Goal: Task Accomplishment & Management: Use online tool/utility

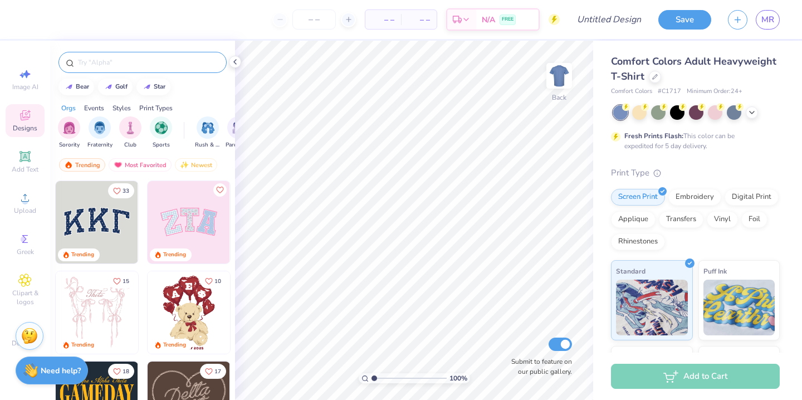
click at [99, 63] on input "text" at bounding box center [148, 62] width 143 height 11
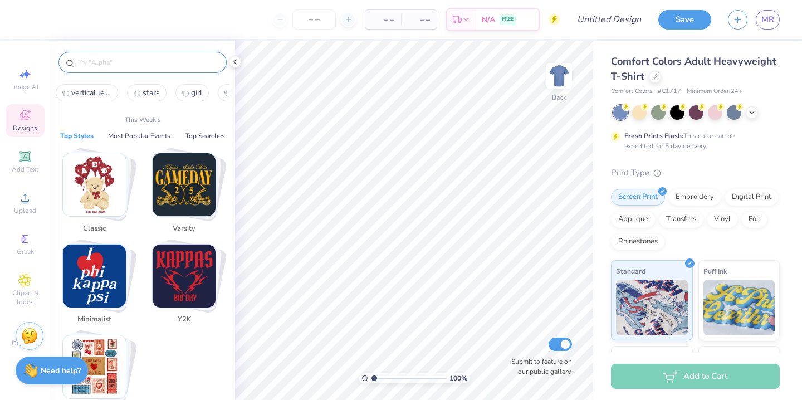
type input ","
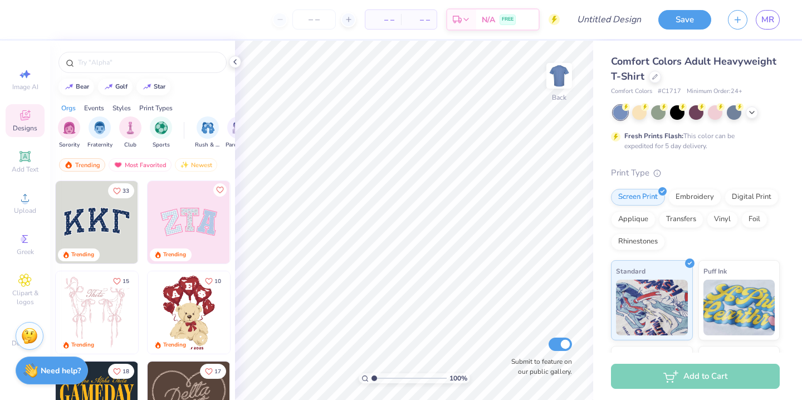
click at [24, 115] on icon at bounding box center [24, 115] width 13 height 13
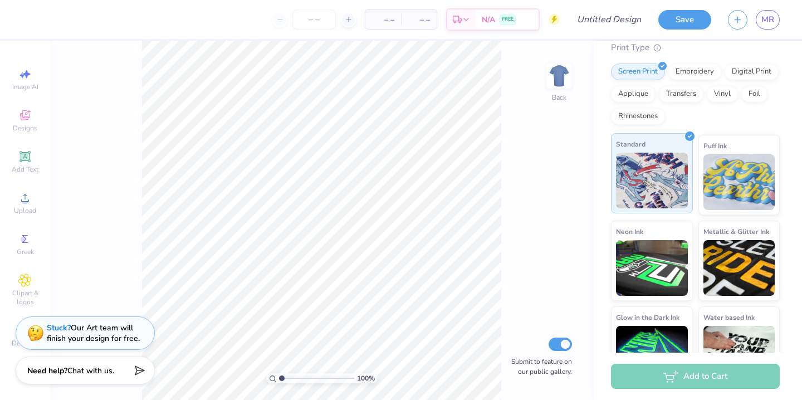
scroll to position [159, 0]
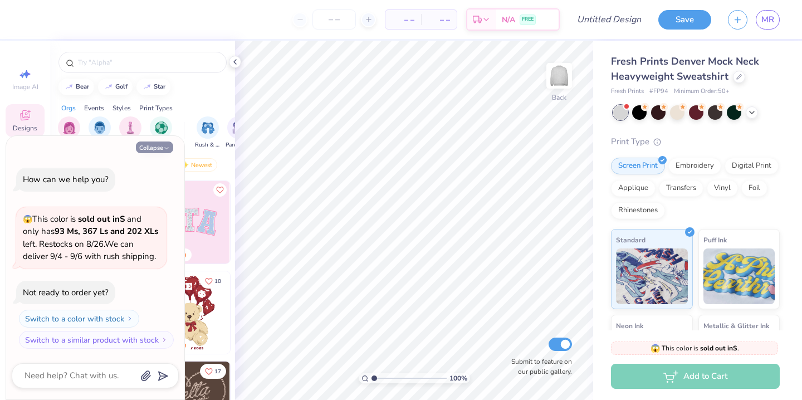
click at [160, 149] on button "Collapse" at bounding box center [154, 147] width 37 height 12
type textarea "x"
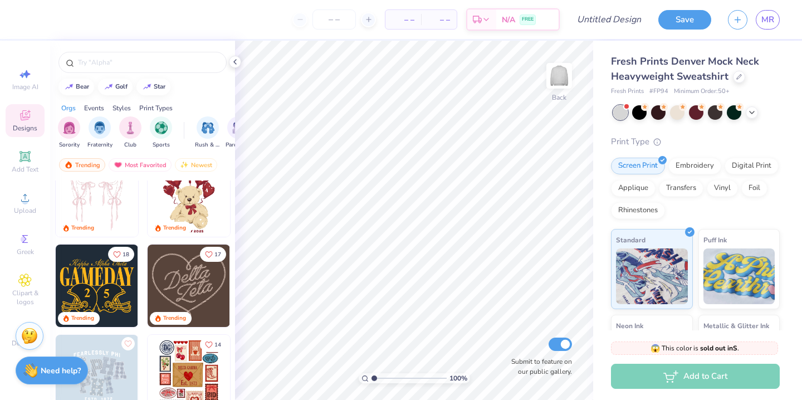
scroll to position [119, 0]
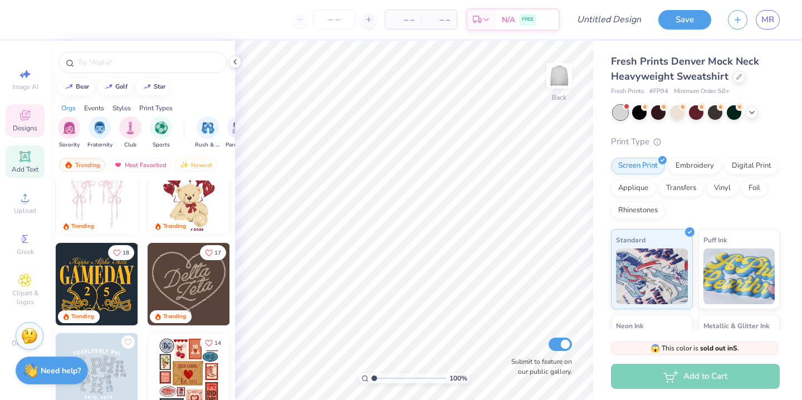
click at [27, 163] on icon at bounding box center [24, 156] width 13 height 13
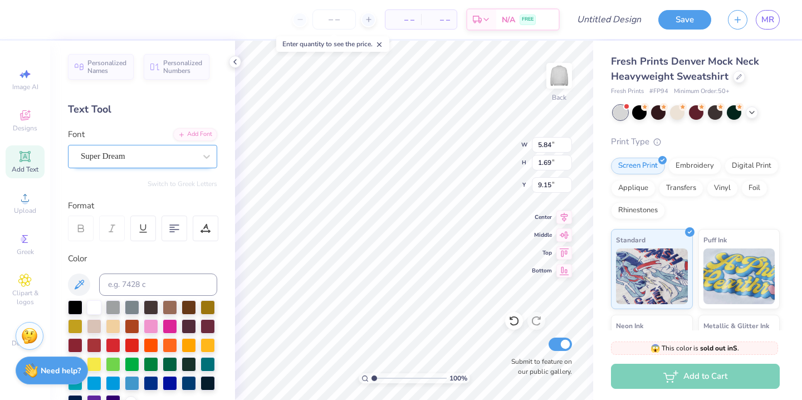
click at [130, 158] on div "Super Dream" at bounding box center [138, 156] width 117 height 17
click at [117, 242] on span "Varsity Team" at bounding box center [104, 244] width 44 height 12
type input "vars"
type input "5.80"
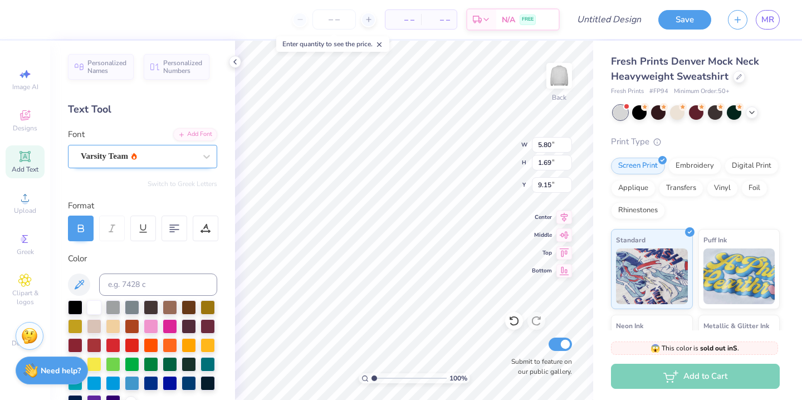
type textarea "TEXT"
click at [766, 31] on div "Save MR" at bounding box center [730, 19] width 144 height 39
click at [764, 22] on span "MR" at bounding box center [767, 19] width 13 height 13
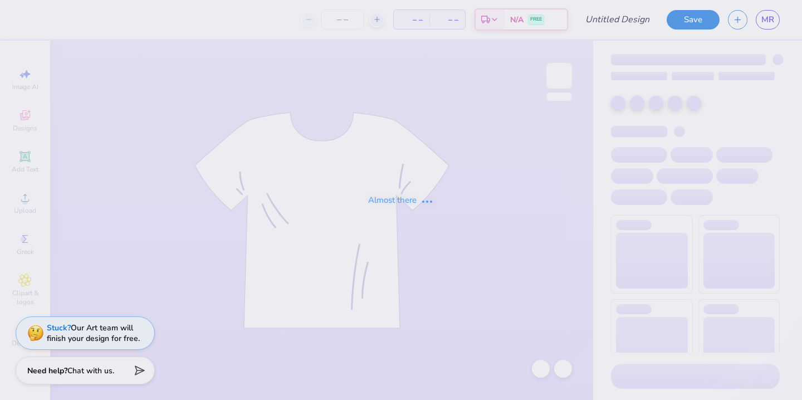
type input "Pink mockneck"
type input "50"
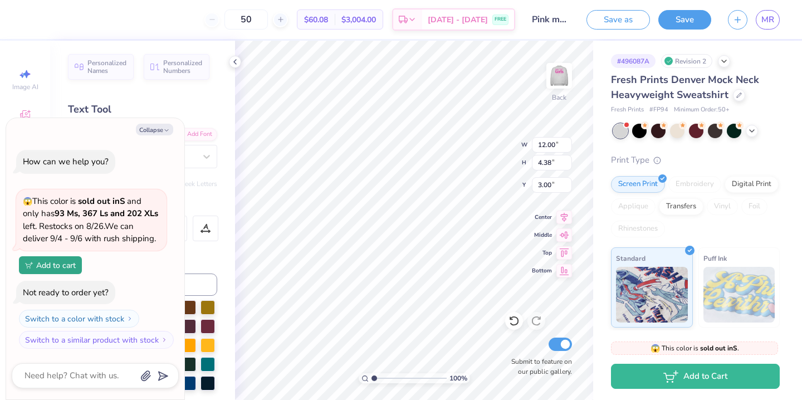
type textarea "x"
type textarea "G"
type textarea "x"
type textarea "Gi"
type textarea "x"
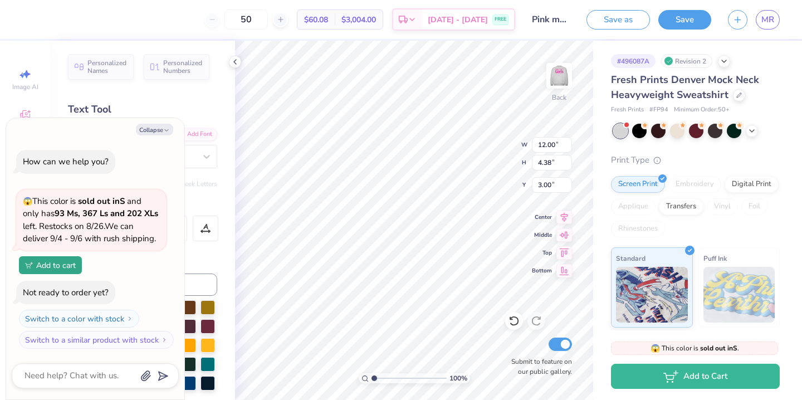
type textarea "Gir"
type textarea "x"
type textarea "Girl"
type textarea "x"
type textarea "Girls"
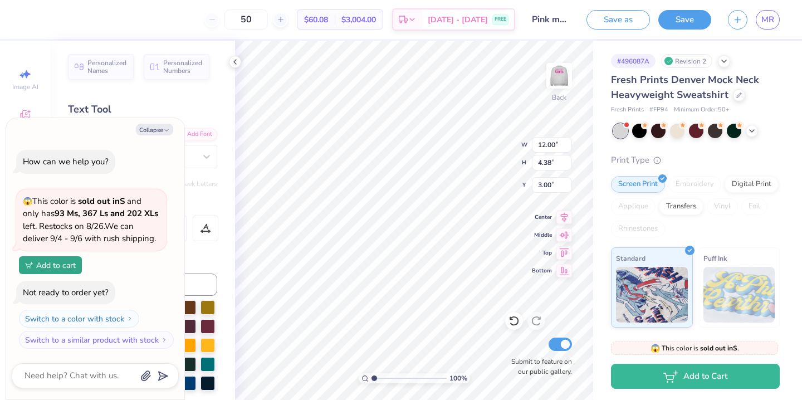
type textarea "x"
type textarea "Girls"
type textarea "x"
type textarea "Girls I"
type textarea "x"
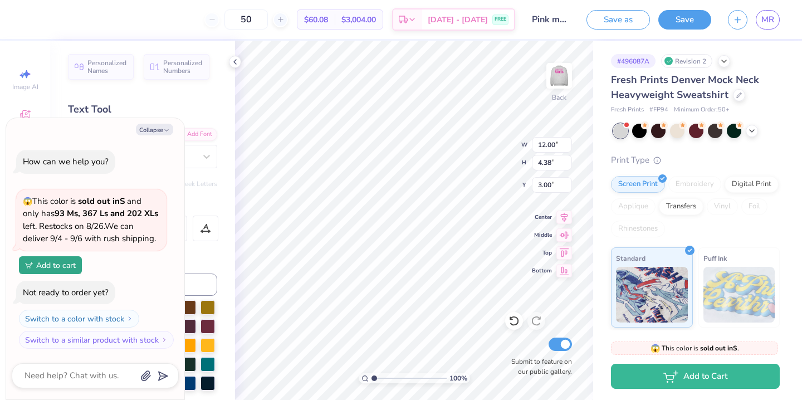
type textarea "Girls In"
type textarea "x"
type textarea "Girls Inc"
type textarea "x"
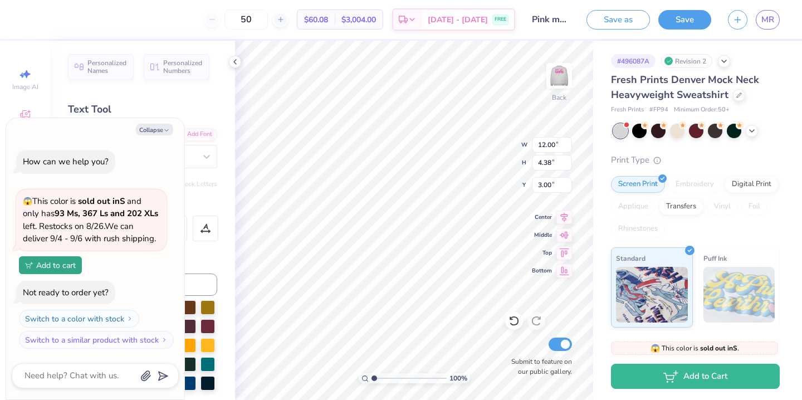
type textarea "Girls Inc."
click at [149, 127] on button "Collapse" at bounding box center [154, 130] width 37 height 12
type textarea "x"
type input "16.27"
type input "4.04"
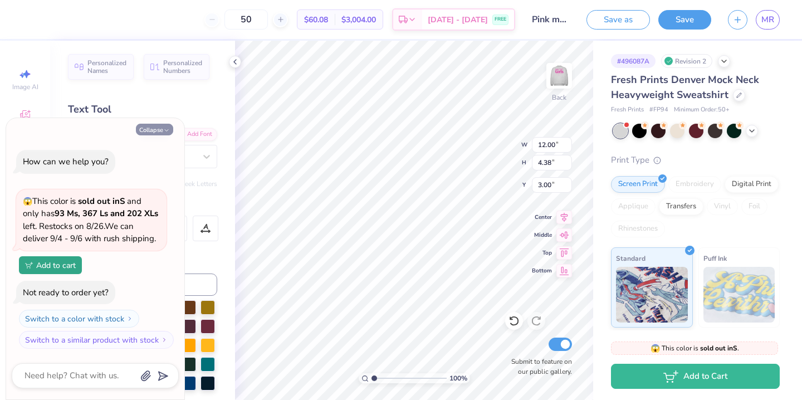
type input "3.17"
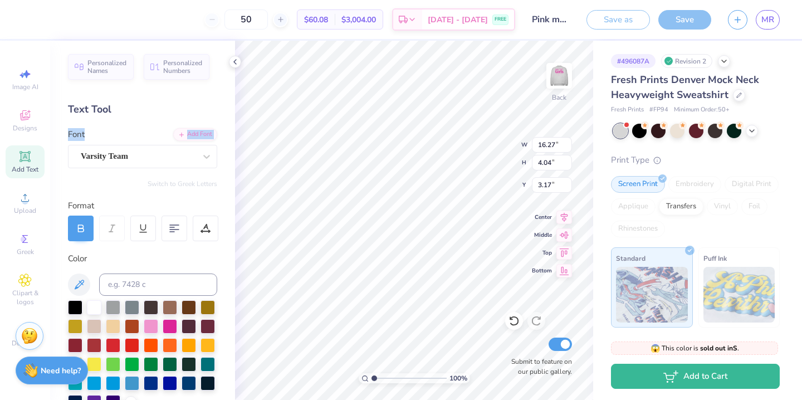
drag, startPoint x: 165, startPoint y: 129, endPoint x: 157, endPoint y: 110, distance: 20.0
click at [157, 111] on div "Personalized Names Personalized Numbers Text Tool Add Font Font Varsity Team Sw…" at bounding box center [142, 220] width 185 height 359
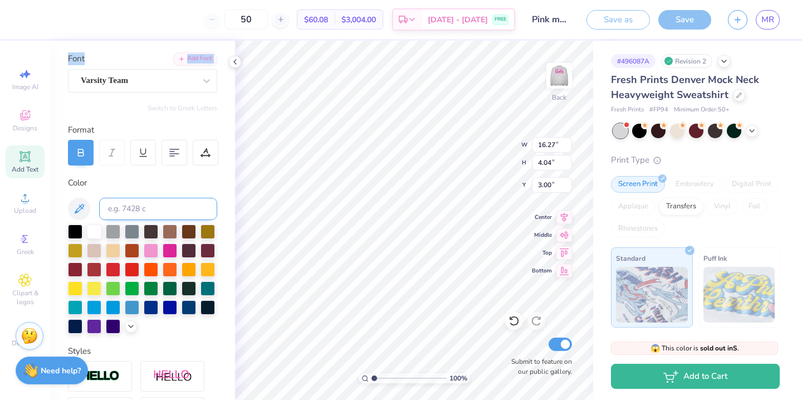
scroll to position [117, 0]
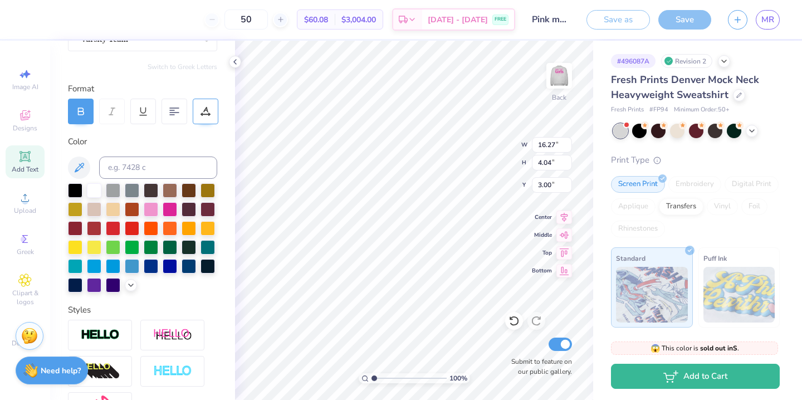
type input "12.95"
type input "3.22"
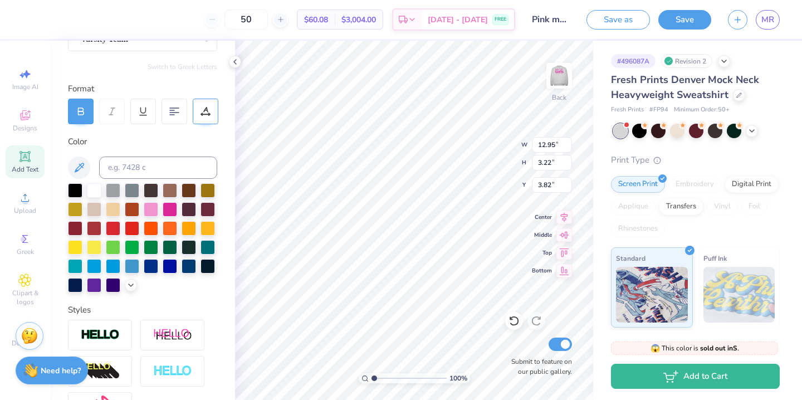
type input "3.00"
type input "6.78"
type textarea "of Boston and Lynn"
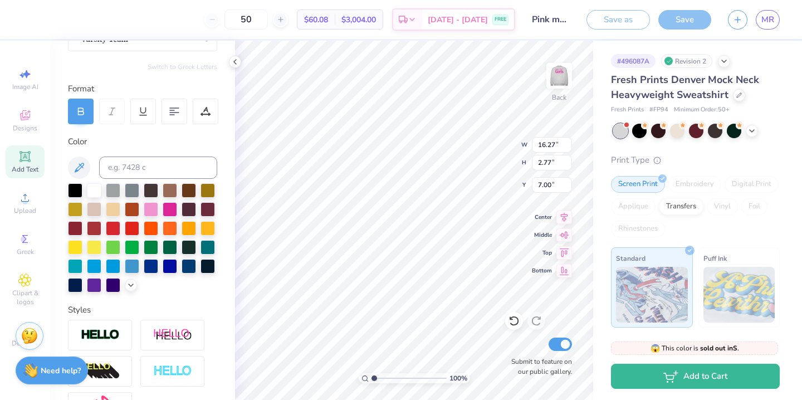
type input "11.01"
type input "1.88"
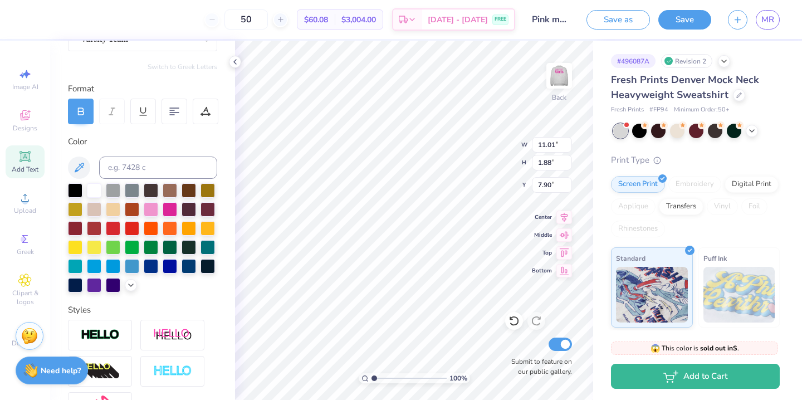
type input "5.86"
type input "5.55"
type input "1.73"
type input "14.47"
type input "3.59"
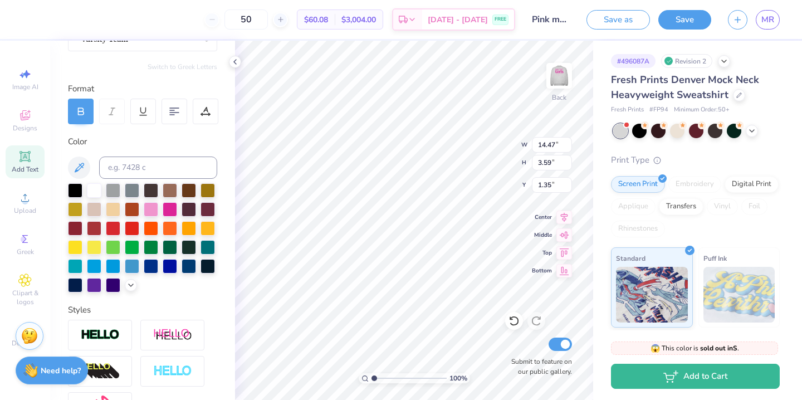
type input "3.00"
type input "11.01"
type input "1.88"
type input "5.55"
type input "5.66"
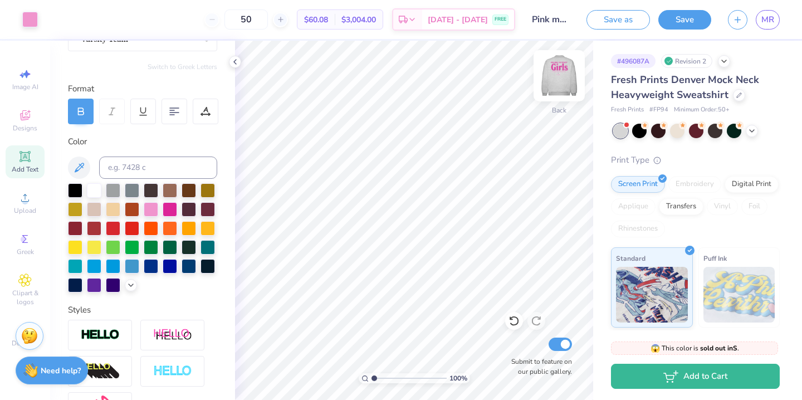
click at [561, 73] on img at bounding box center [559, 75] width 45 height 45
click at [558, 71] on img at bounding box center [559, 75] width 45 height 45
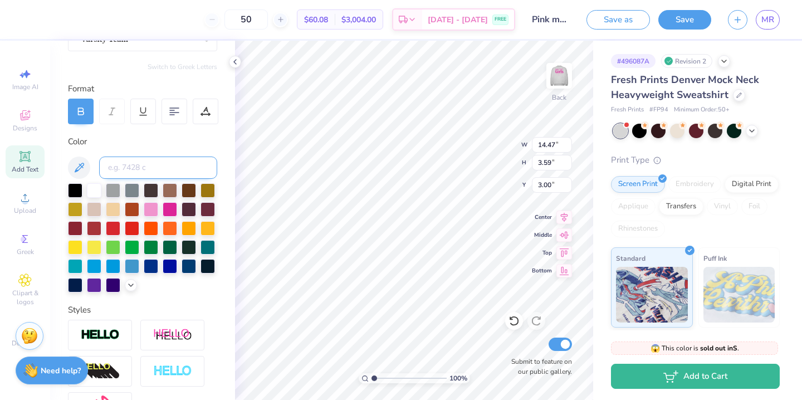
click at [151, 163] on input at bounding box center [158, 167] width 118 height 22
paste input "#ED1849"
click at [112, 168] on input "#ED1849" at bounding box center [158, 167] width 118 height 22
click at [138, 171] on input "ED1849" at bounding box center [158, 167] width 118 height 22
type input "ED1849"
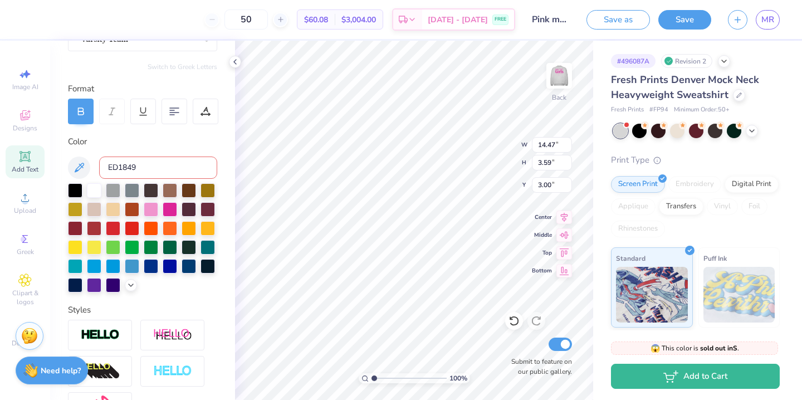
click at [107, 166] on input "ED1849" at bounding box center [158, 167] width 118 height 22
click at [153, 171] on input "ED1849" at bounding box center [158, 167] width 118 height 22
click at [130, 287] on icon at bounding box center [130, 283] width 9 height 9
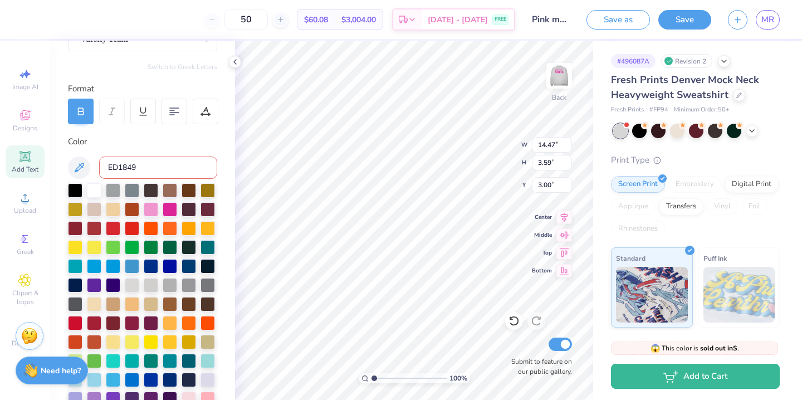
click at [131, 165] on input "ED1849" at bounding box center [158, 167] width 118 height 22
paste input "PMS 192 #ED1849"
click at [154, 168] on input "PMS 192 #ED1849" at bounding box center [158, 167] width 118 height 22
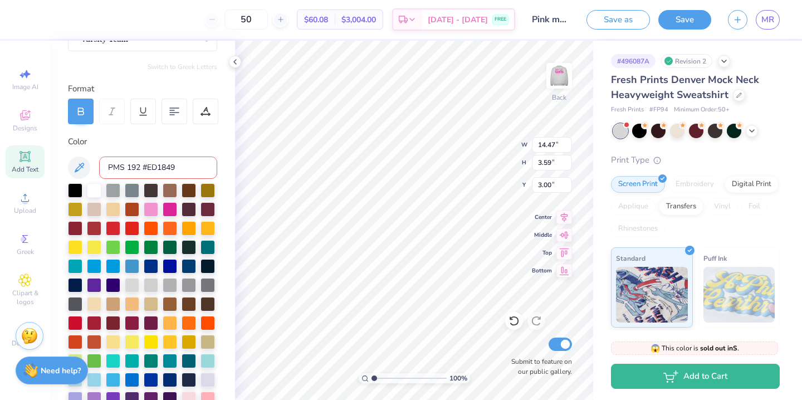
click at [154, 168] on input "PMS 192 #ED1849" at bounding box center [158, 167] width 118 height 22
paste input
click at [97, 141] on div "Color" at bounding box center [142, 141] width 149 height 13
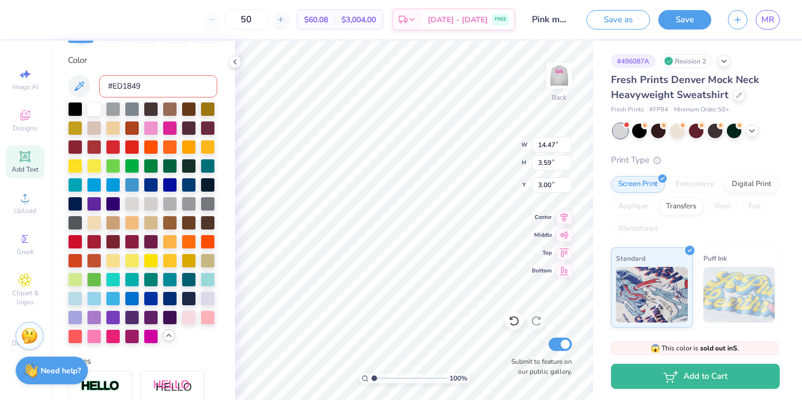
scroll to position [199, 0]
click at [83, 86] on icon at bounding box center [78, 85] width 13 height 13
click at [100, 87] on input "#ED1849" at bounding box center [158, 86] width 118 height 22
click at [179, 84] on input "#ED1849" at bounding box center [158, 86] width 118 height 22
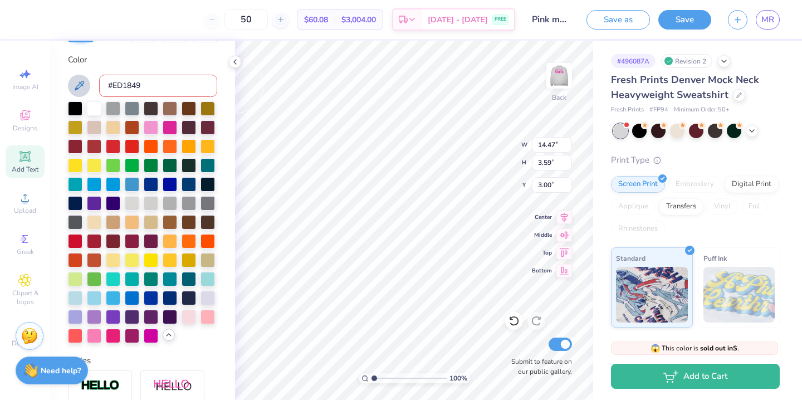
click at [179, 84] on input "#ED1849" at bounding box center [158, 86] width 118 height 22
type input "9"
type input "192"
type input "14.54"
type input "3.08"
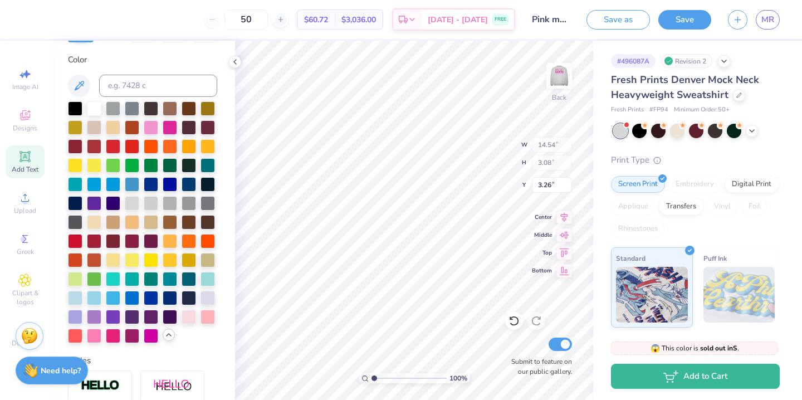
type input "3.26"
type input "14.47"
type input "3.59"
type input "3.00"
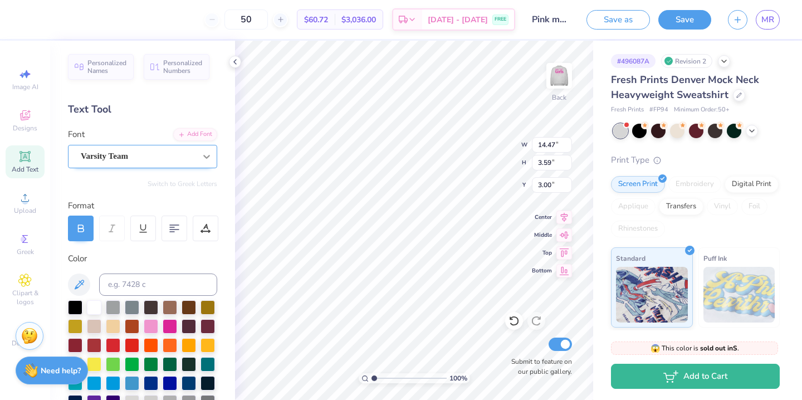
type input "11.01"
type input "1.88"
type input "5.66"
click at [136, 281] on input at bounding box center [158, 284] width 118 height 22
type input "192"
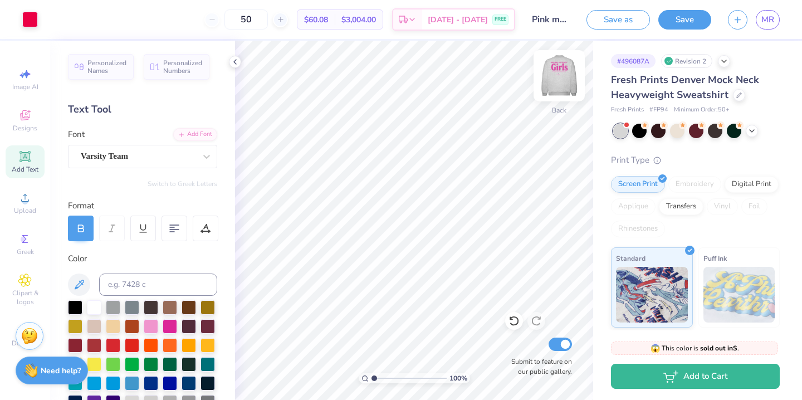
click at [557, 70] on img at bounding box center [559, 75] width 45 height 45
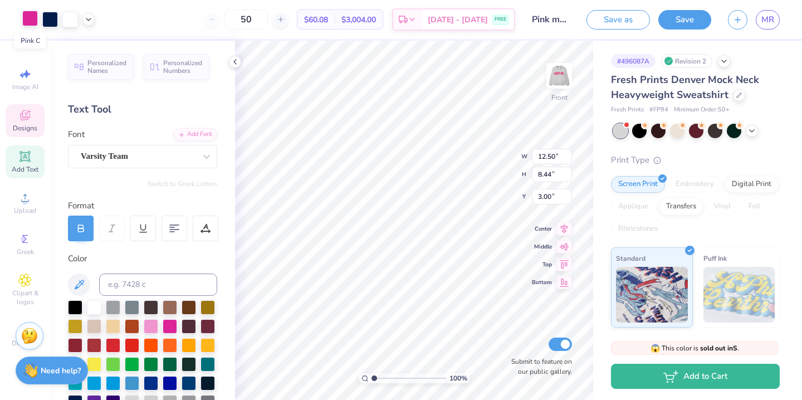
click at [27, 18] on div at bounding box center [30, 19] width 16 height 16
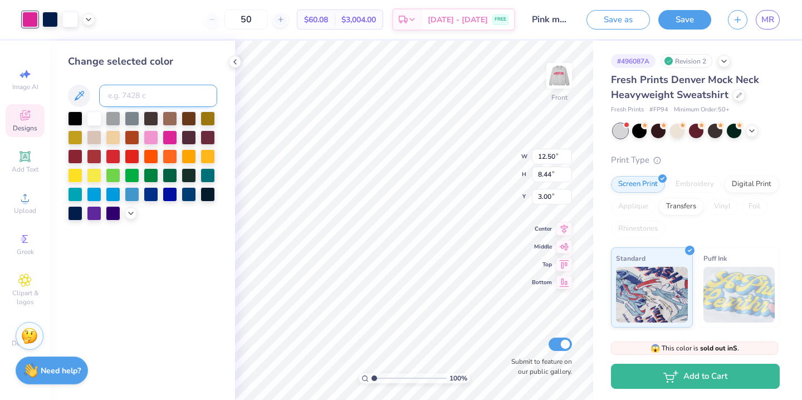
click at [136, 97] on input at bounding box center [158, 96] width 118 height 22
type input "192"
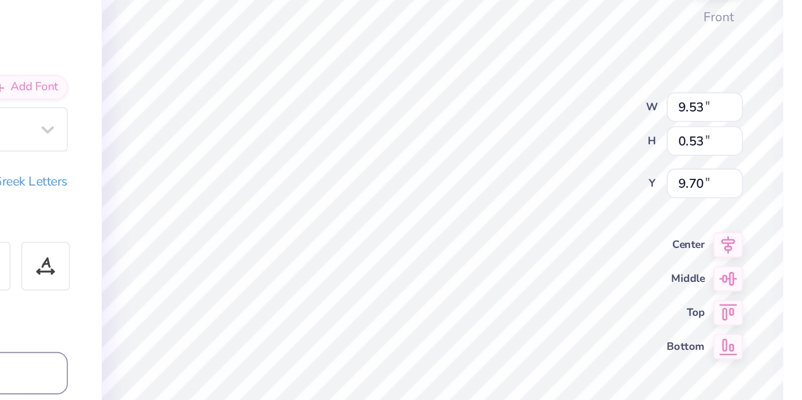
type textarea "Boston College"
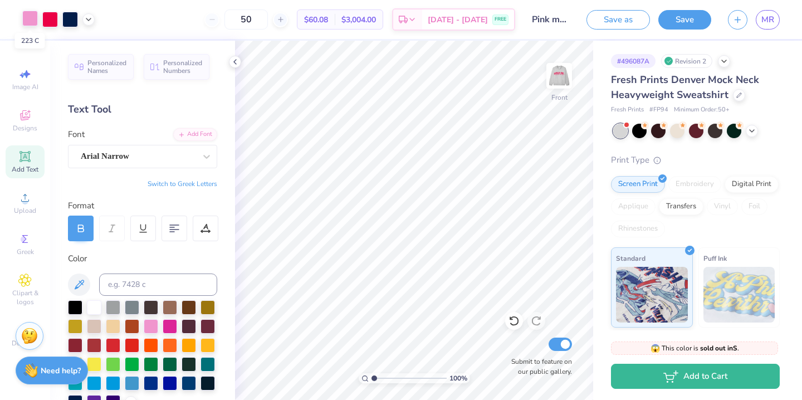
click at [26, 19] on div at bounding box center [30, 19] width 16 height 16
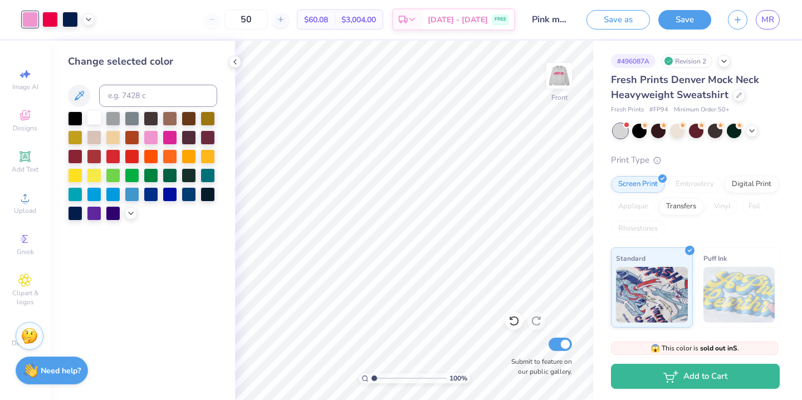
click at [94, 114] on div at bounding box center [94, 117] width 14 height 14
click at [76, 18] on div at bounding box center [70, 19] width 16 height 16
click at [76, 116] on div at bounding box center [75, 117] width 14 height 14
click at [78, 118] on div at bounding box center [75, 117] width 14 height 14
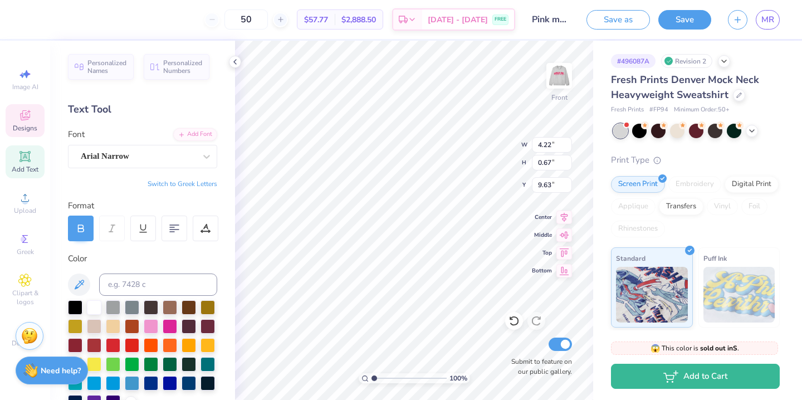
type input "9.64"
type input "9.65"
click at [159, 156] on div "Arial Narrow" at bounding box center [138, 156] width 117 height 17
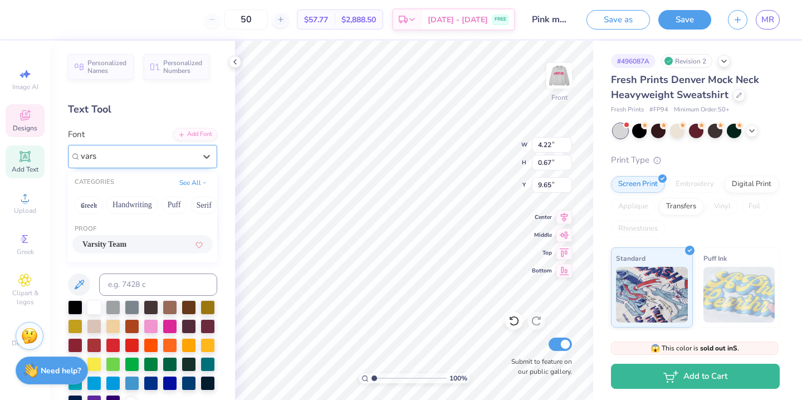
click at [126, 244] on span "Varsity Team" at bounding box center [104, 244] width 44 height 12
type input "vars"
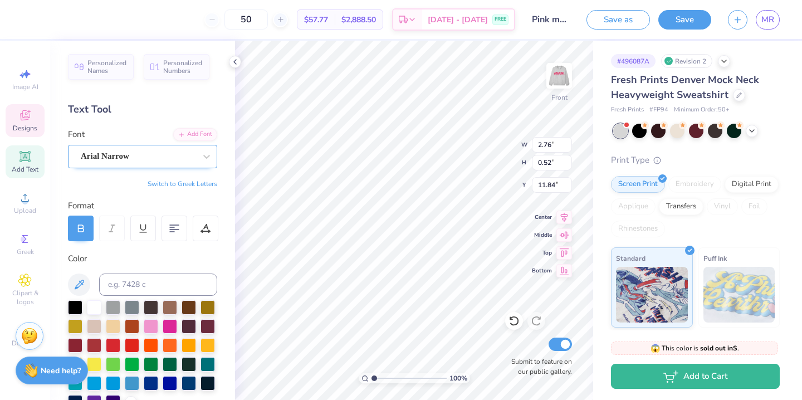
click at [167, 154] on div "Arial Narrow" at bounding box center [138, 156] width 117 height 17
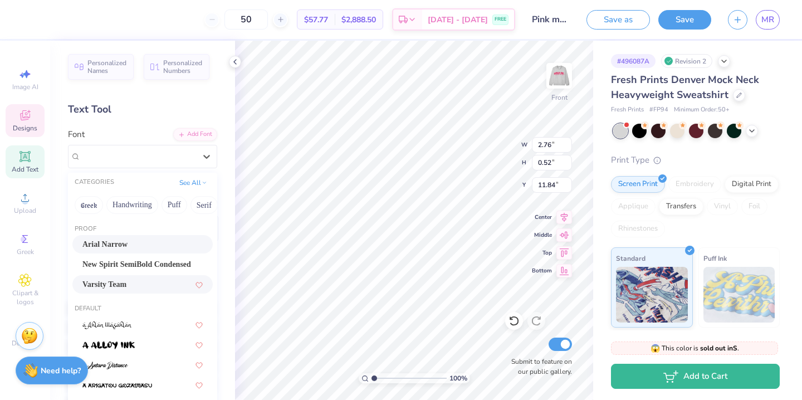
click at [120, 281] on span "Varsity Team" at bounding box center [104, 284] width 44 height 12
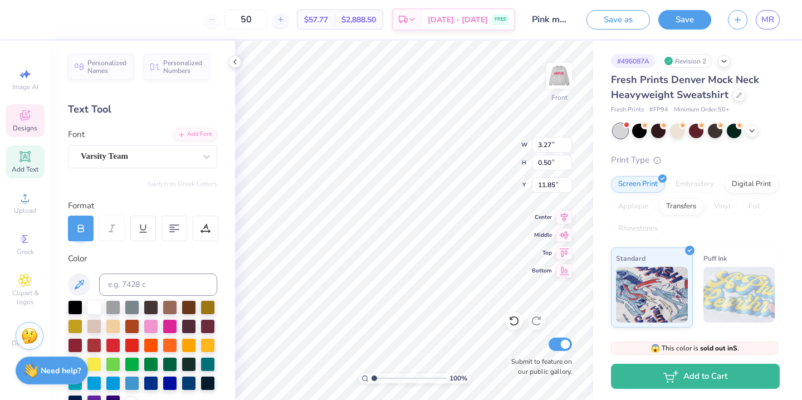
type input "3.27"
type input "0.50"
type input "11.85"
click at [183, 155] on div "Arial Narrow" at bounding box center [138, 156] width 117 height 17
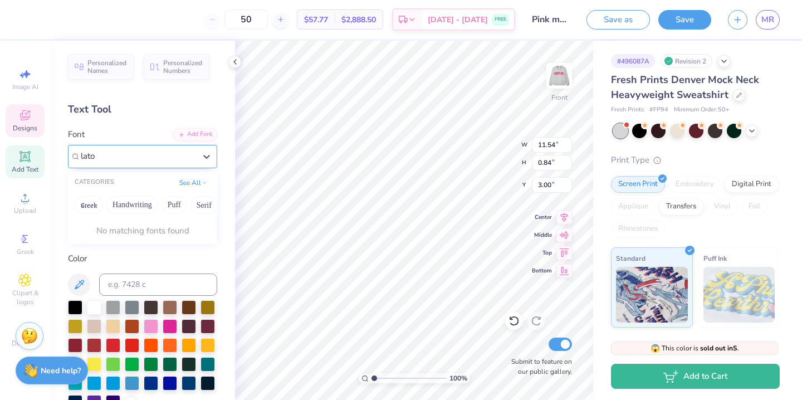
type input "lat"
click at [109, 154] on div at bounding box center [138, 156] width 117 height 17
click at [109, 154] on span "Arial Narrow" at bounding box center [105, 156] width 48 height 13
click at [108, 154] on span "Arial Narrow" at bounding box center [105, 156] width 48 height 13
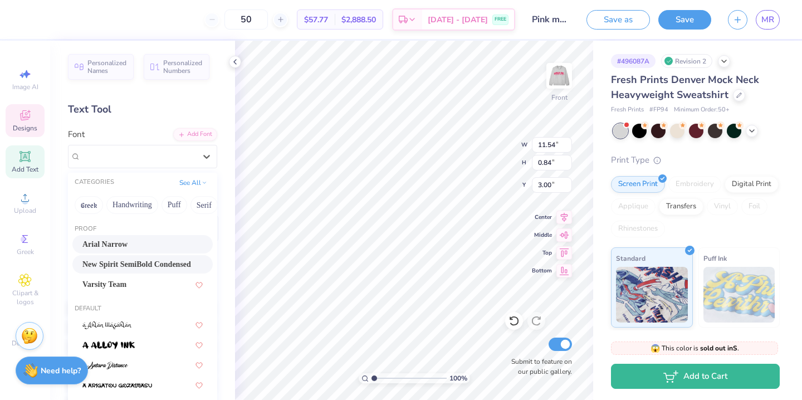
click at [121, 259] on span "New Spirit SemiBold Condensed" at bounding box center [136, 264] width 109 height 12
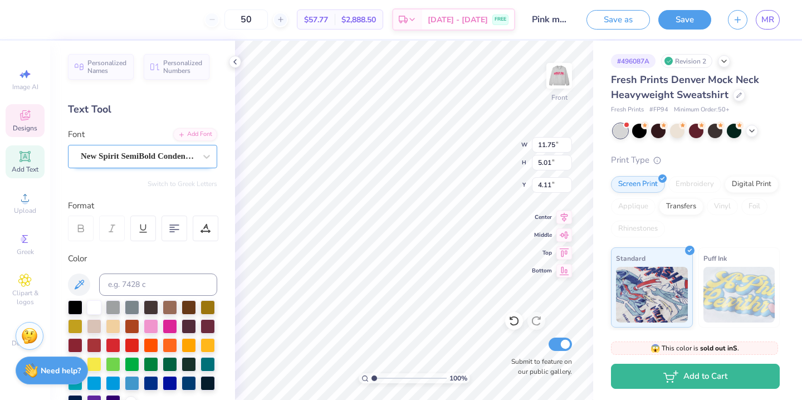
click at [186, 161] on div "New Spirit SemiBold Condensed" at bounding box center [138, 156] width 117 height 17
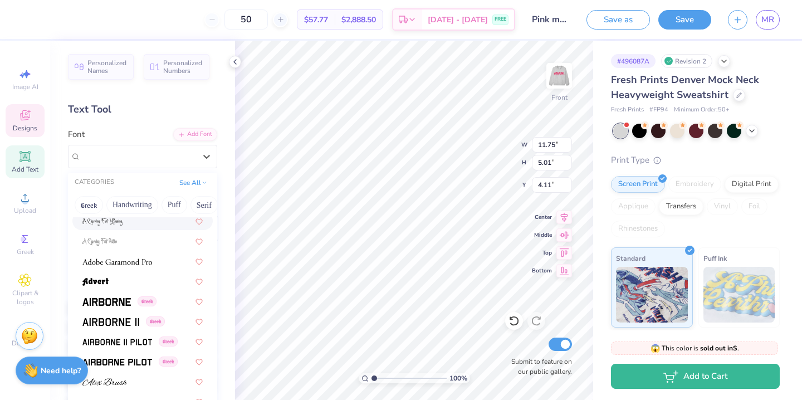
scroll to position [214, 0]
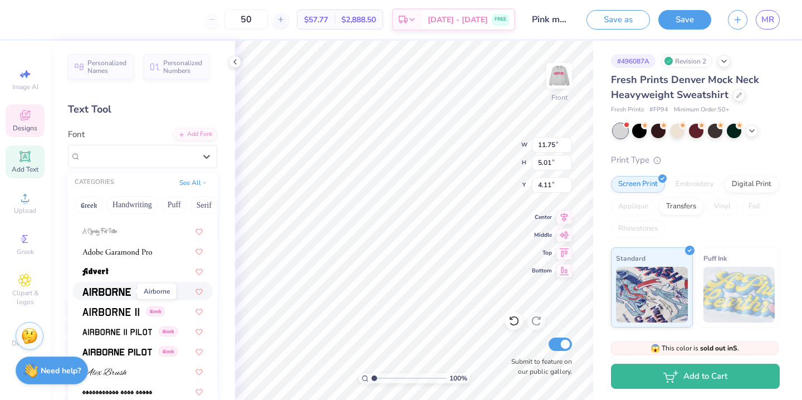
click at [115, 293] on img at bounding box center [106, 292] width 48 height 8
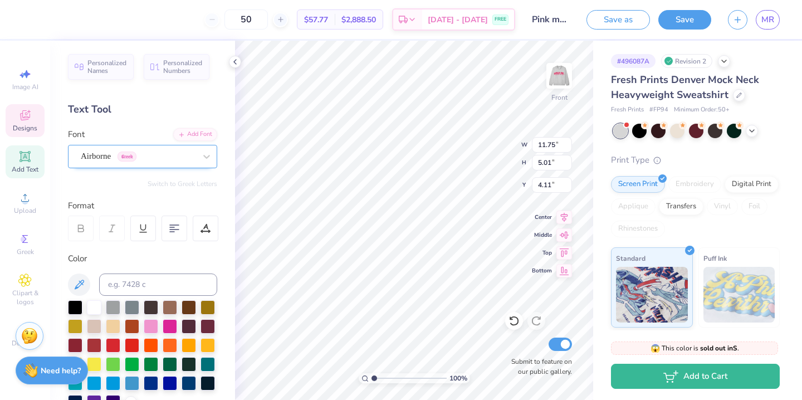
click at [172, 154] on div "Airborne Greek" at bounding box center [138, 156] width 117 height 17
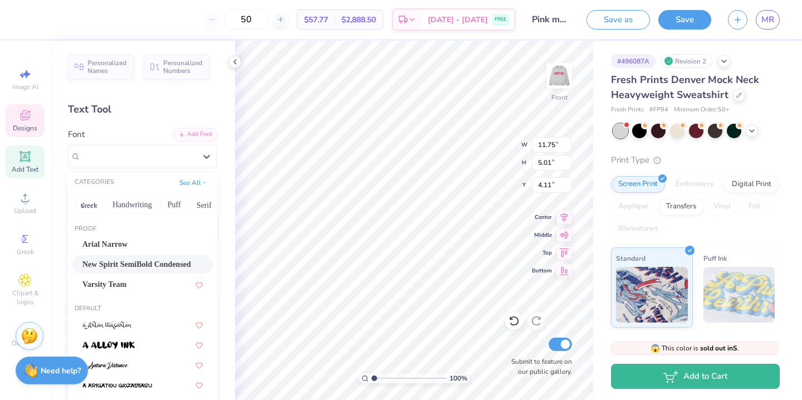
click at [138, 262] on span "New Spirit SemiBold Condensed" at bounding box center [136, 264] width 109 height 12
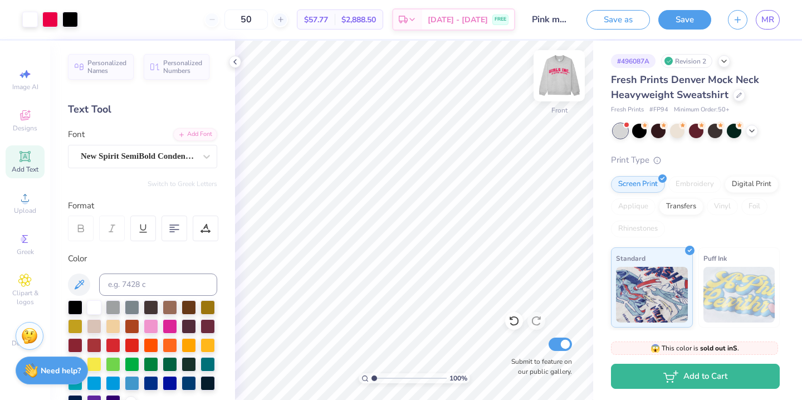
click at [562, 73] on img at bounding box center [559, 75] width 45 height 45
click at [563, 68] on img at bounding box center [559, 75] width 45 height 45
click at [560, 71] on img at bounding box center [559, 75] width 45 height 45
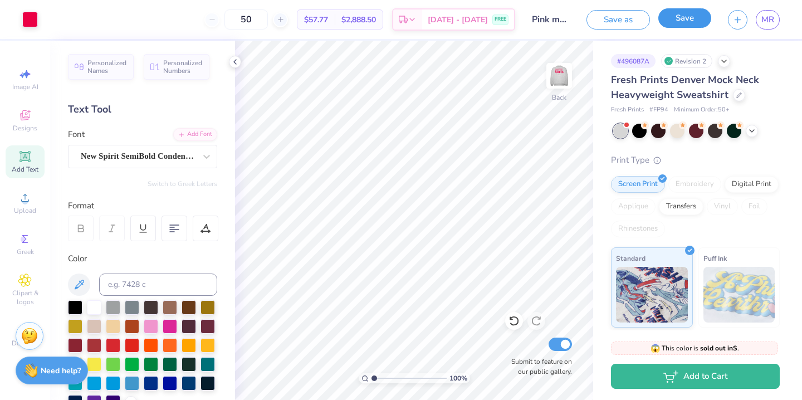
click at [675, 21] on button "Save" at bounding box center [684, 17] width 53 height 19
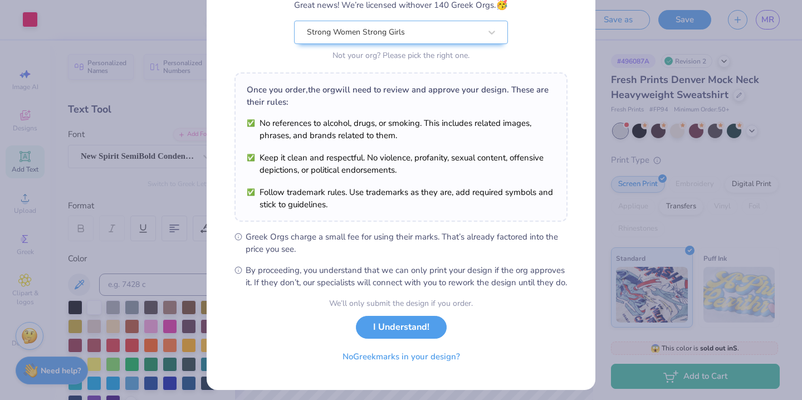
scroll to position [106, 0]
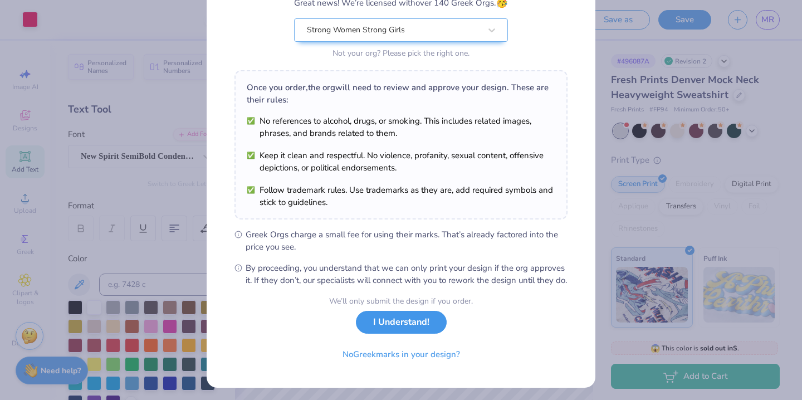
click at [398, 333] on button "I Understand!" at bounding box center [401, 322] width 91 height 23
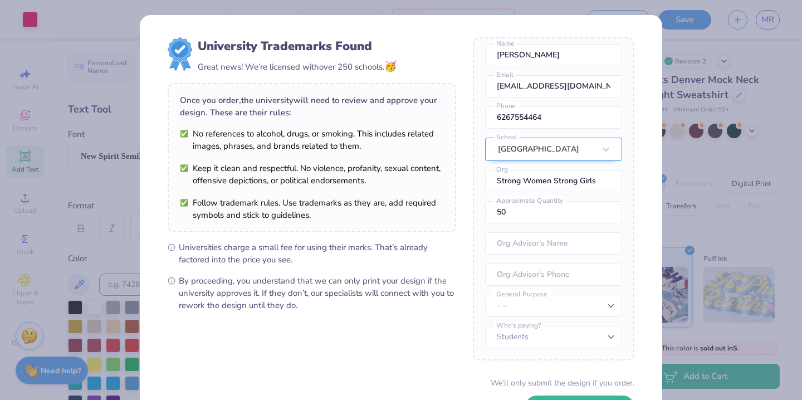
scroll to position [85, 0]
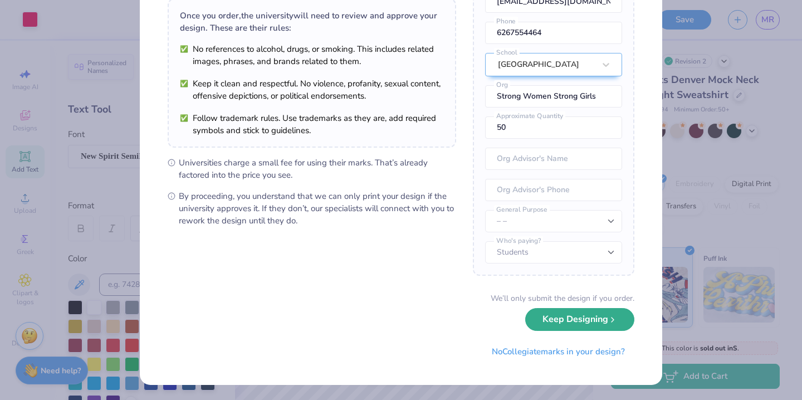
click at [581, 320] on button "Keep Designing" at bounding box center [579, 319] width 109 height 23
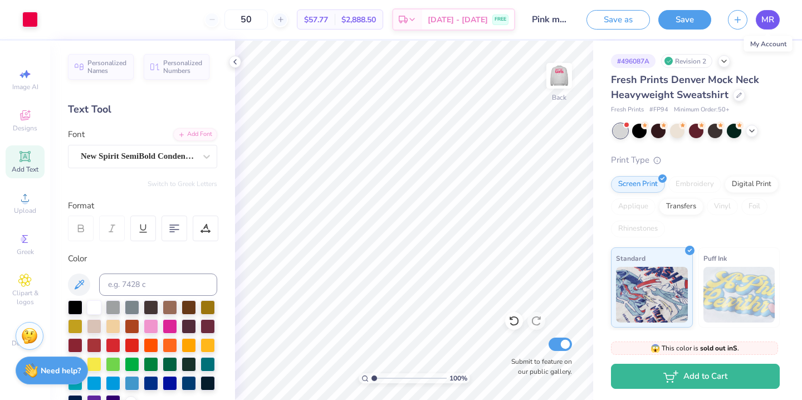
click at [769, 23] on span "MR" at bounding box center [767, 19] width 13 height 13
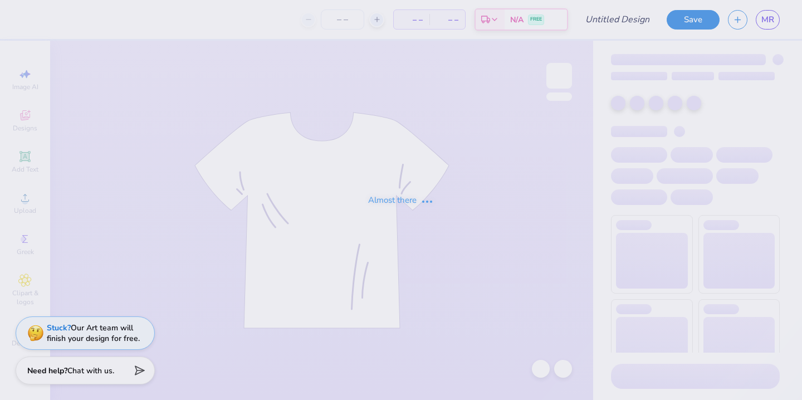
type input "Pink mockneck"
type input "50"
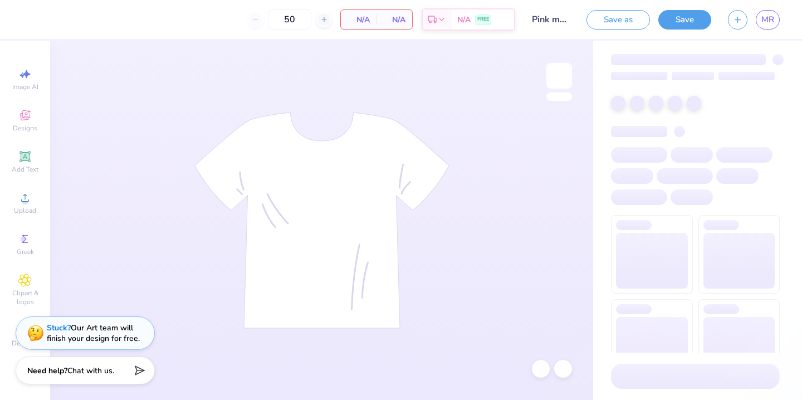
click at [548, 21] on input "Pink mockneck" at bounding box center [550, 19] width 55 height 22
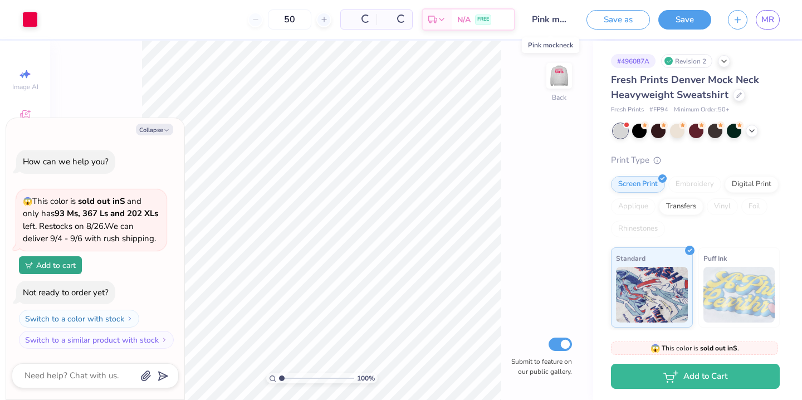
click at [544, 21] on input "Pink mockneck" at bounding box center [550, 19] width 55 height 22
click at [148, 127] on button "Collapse" at bounding box center [154, 130] width 37 height 12
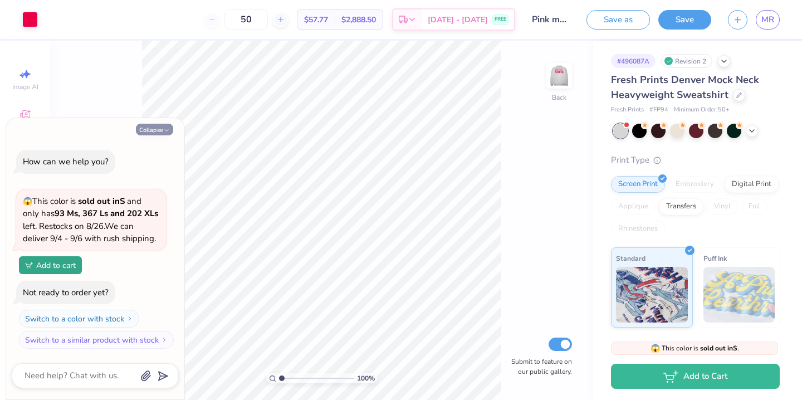
type textarea "x"
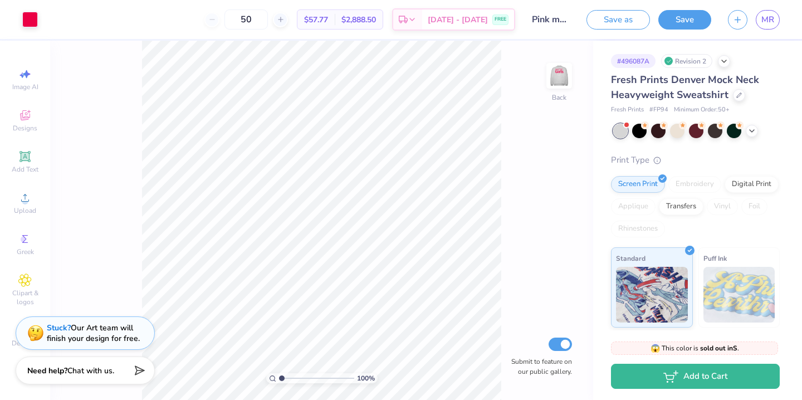
click at [550, 13] on input "Pink mockneck" at bounding box center [550, 19] width 55 height 22
click at [552, 16] on input "Pink mockneck" at bounding box center [550, 19] width 55 height 22
click at [554, 18] on input "Pink mockneck" at bounding box center [550, 19] width 55 height 22
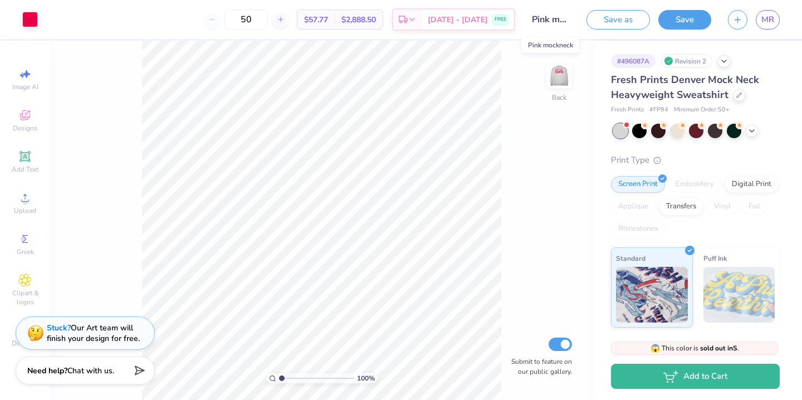
click at [553, 17] on input "Pink mockneck" at bounding box center [550, 19] width 55 height 22
click at [613, 19] on button "Save as" at bounding box center [617, 17] width 63 height 19
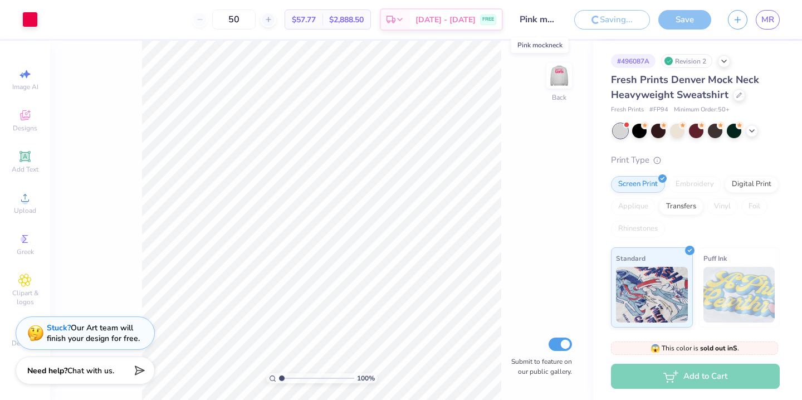
click at [534, 21] on input "Pink mockneck" at bounding box center [538, 19] width 55 height 22
click at [536, 22] on input "Pink mockneck" at bounding box center [538, 19] width 55 height 22
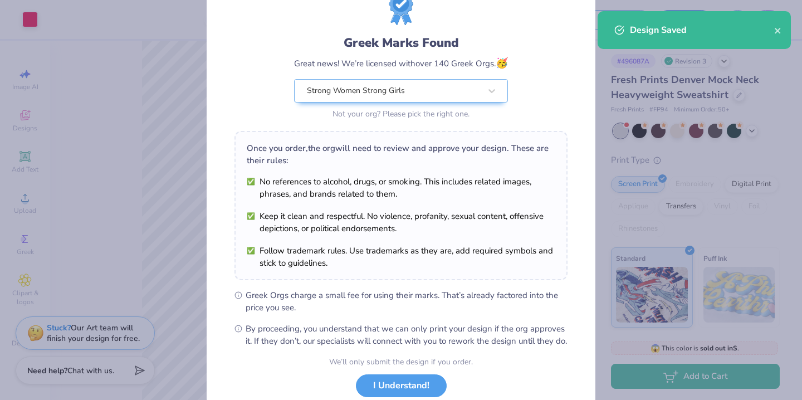
scroll to position [73, 0]
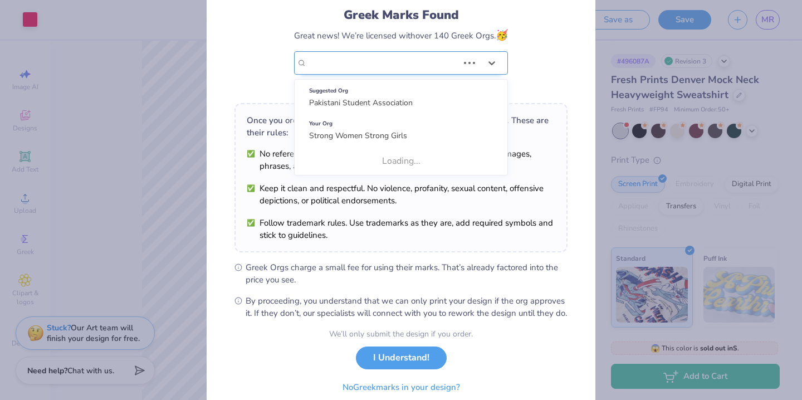
click at [444, 52] on div "Strong Women Strong Girls" at bounding box center [383, 63] width 154 height 22
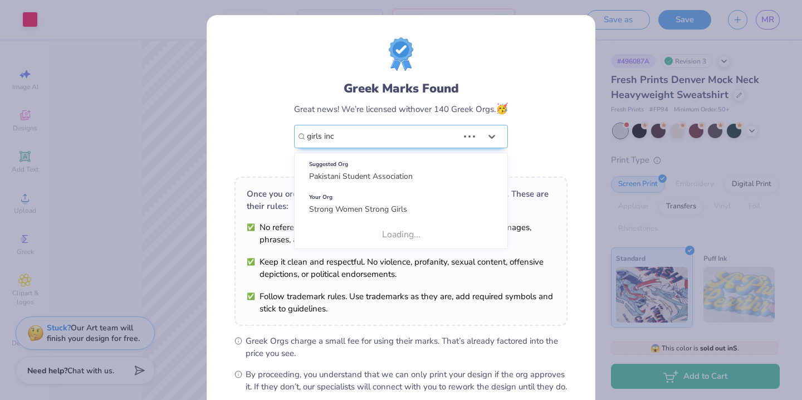
type input "girls inc"
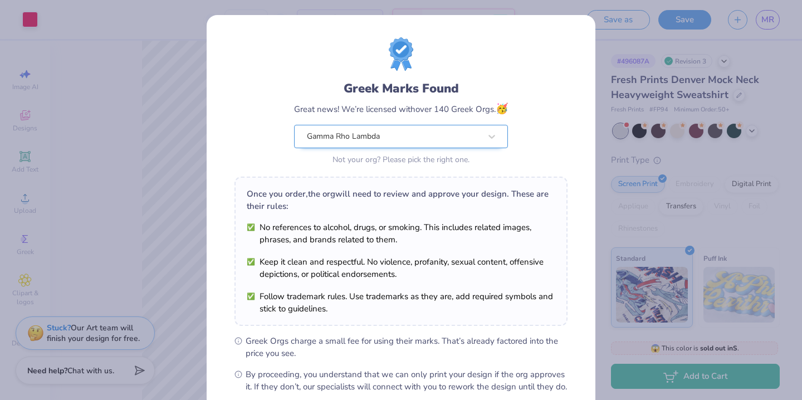
click at [424, 145] on div "Gamma Rho Lambda" at bounding box center [394, 136] width 176 height 22
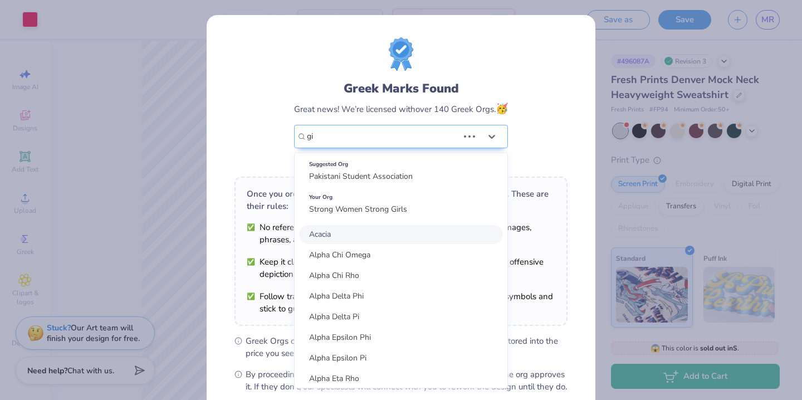
type input "gi"
click at [642, 60] on div "Greek Marks Found Great news! We’re licensed with over 140 Greek Orgs. 🥳 option…" at bounding box center [401, 200] width 802 height 400
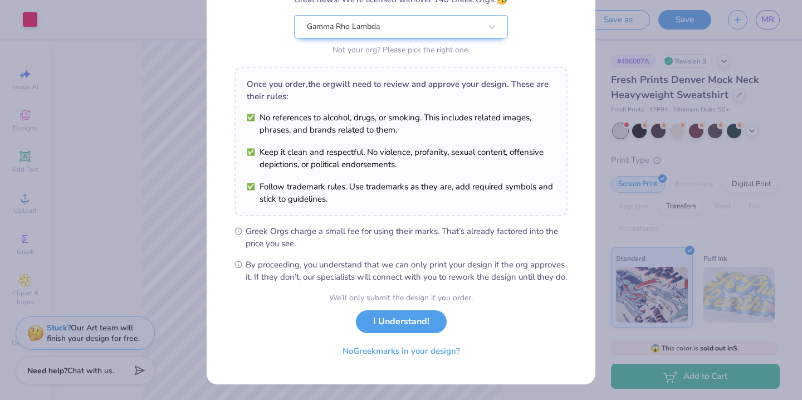
scroll to position [121, 0]
click at [429, 312] on button "I Understand!" at bounding box center [401, 318] width 91 height 23
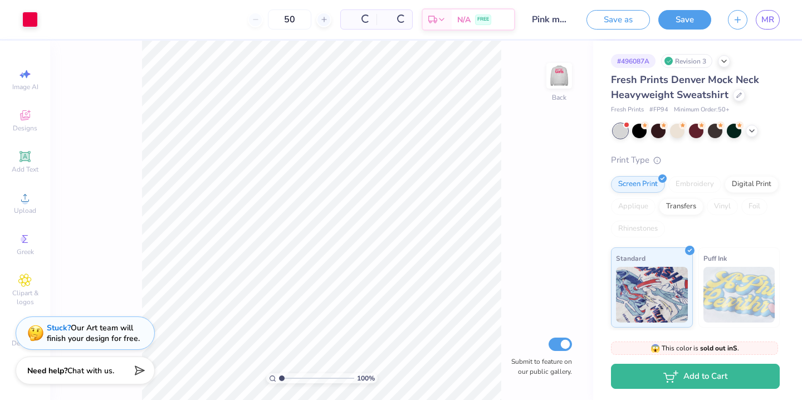
scroll to position [0, 0]
click at [544, 19] on input "Pink mockneck" at bounding box center [550, 19] width 55 height 22
click at [764, 23] on span "MR" at bounding box center [767, 19] width 13 height 13
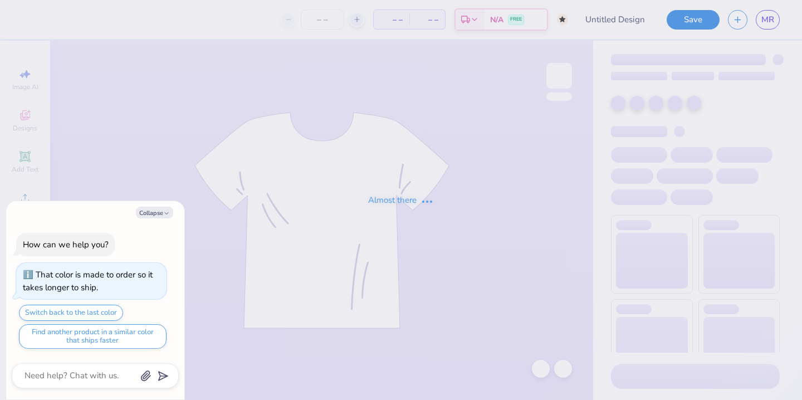
type textarea "x"
type input "pants idea"
type textarea "x"
type input "50"
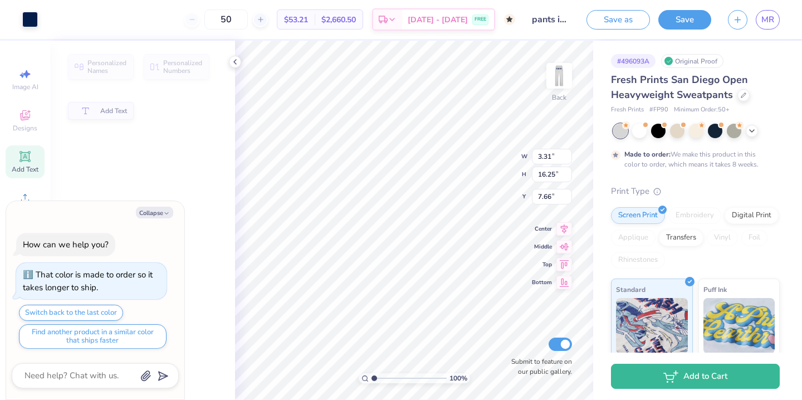
type textarea "x"
type input "7.69"
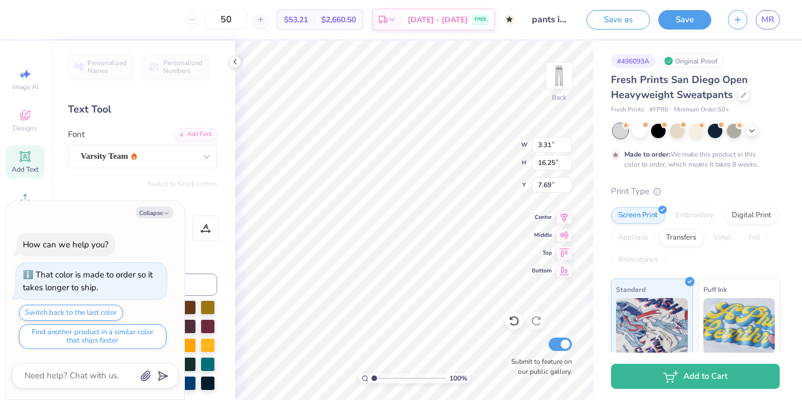
type textarea "x"
type input "7.71"
type textarea "x"
type textarea "G W S G"
type textarea "x"
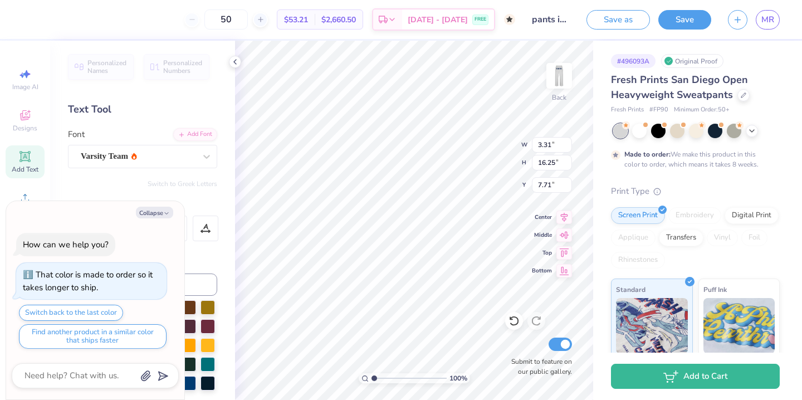
type textarea "Gi W S G"
type textarea "x"
type textarea "Gir W S G"
type textarea "x"
type textarea "Girl W S G"
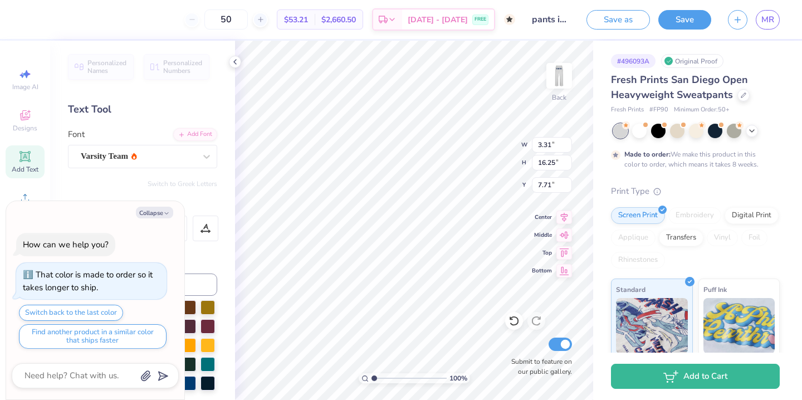
type textarea "x"
type textarea "Girls W S G"
type textarea "x"
type textarea "Girls W S G"
type textarea "x"
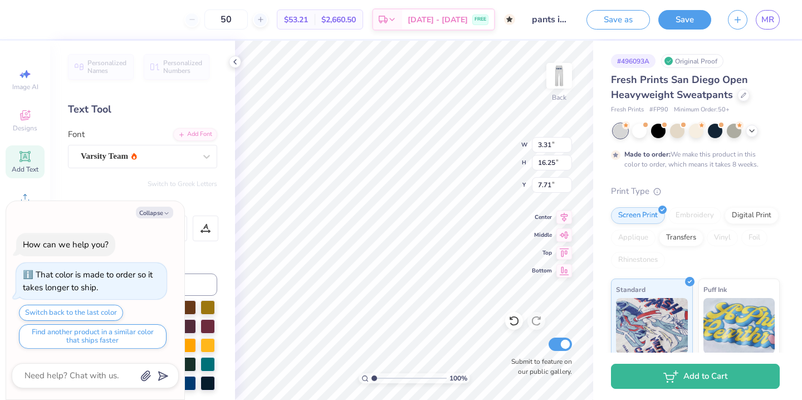
type textarea "Girls i W S G"
type textarea "x"
type textarea "Girls in W S G"
type textarea "x"
type textarea "Girls inc W S G"
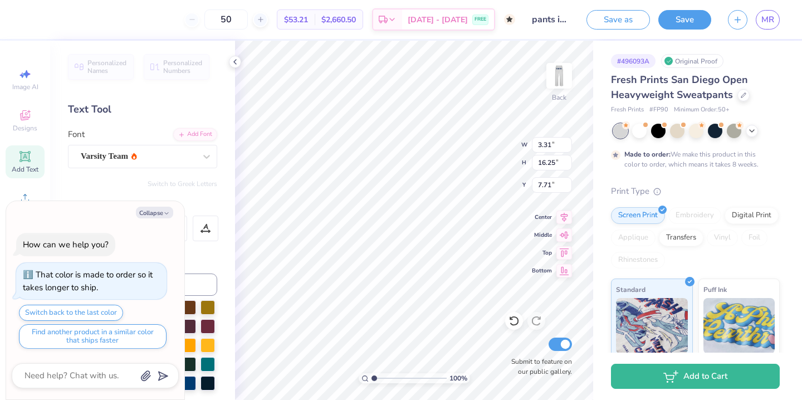
type textarea "x"
type textarea "Girls inc. W S G"
type textarea "x"
type textarea "Girls inc. S G"
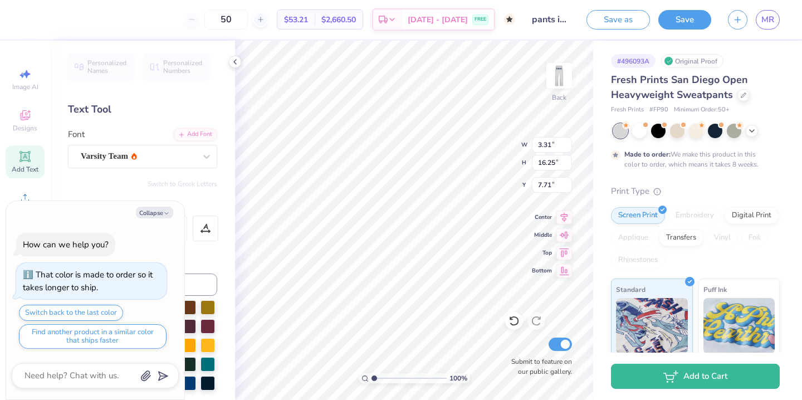
type textarea "x"
type textarea "Girls inc. S G"
type textarea "x"
type textarea "Girls inc. G"
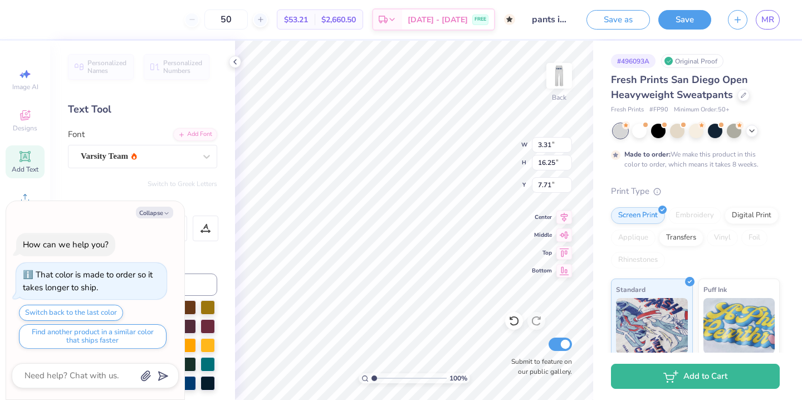
type textarea "x"
type textarea "Girls inc."
click at [156, 210] on button "Collapse" at bounding box center [154, 213] width 37 height 12
type textarea "x"
type input "10.85"
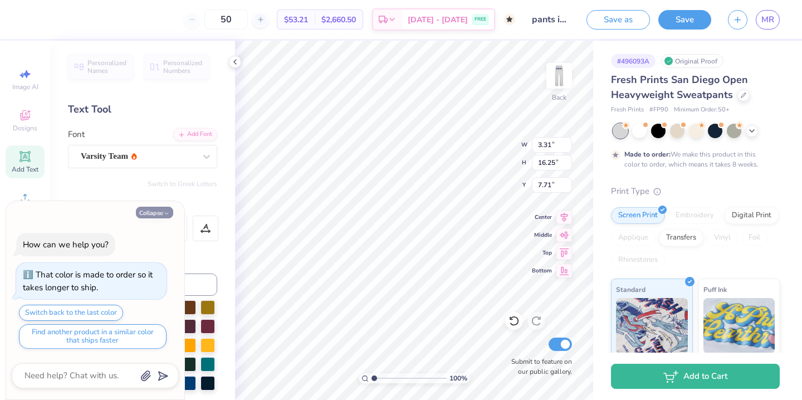
type input "1.68"
type input "14.99"
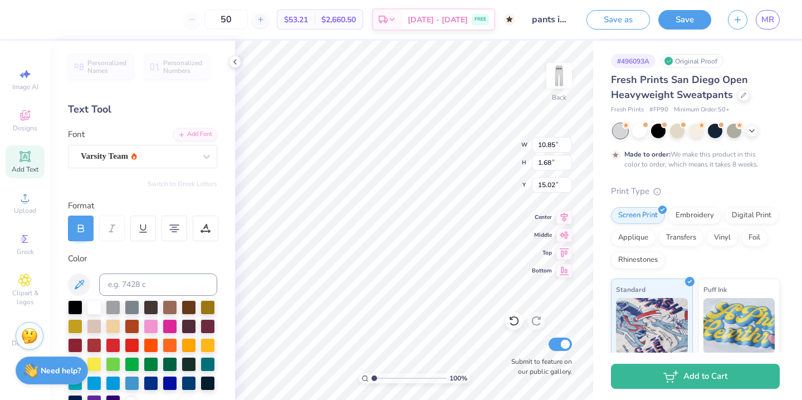
scroll to position [1, 0]
type textarea "G"
type textarea "G i r l s I n C."
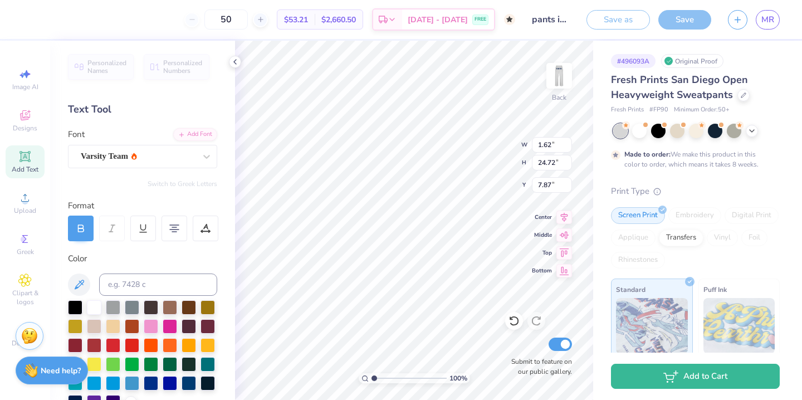
type input "7.94"
click at [204, 226] on icon at bounding box center [205, 228] width 10 height 10
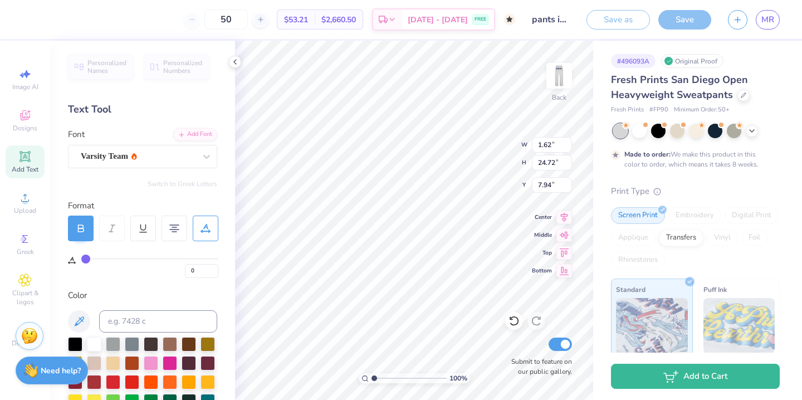
type input "1"
type input "3"
type input "5"
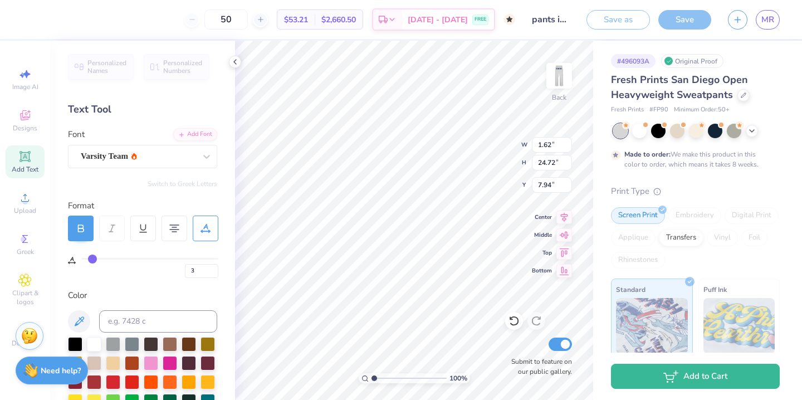
type input "5"
type input "13"
type input "19"
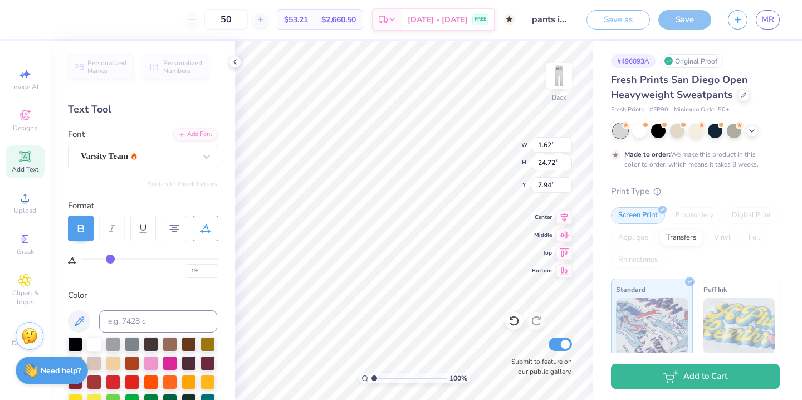
type input "25"
type input "32"
type input "38"
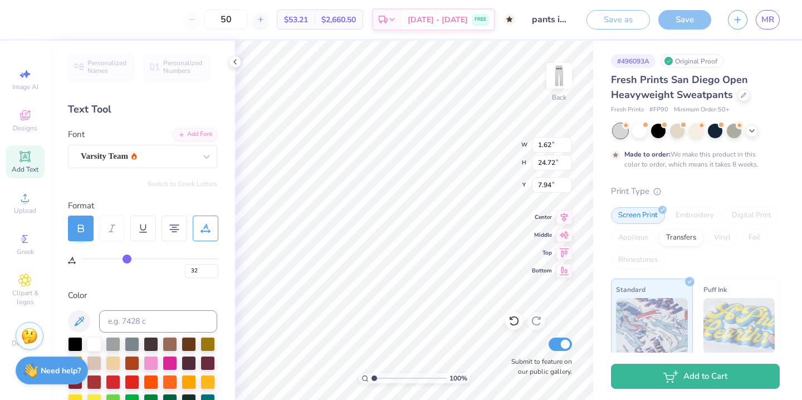
type input "38"
type input "43"
type input "46"
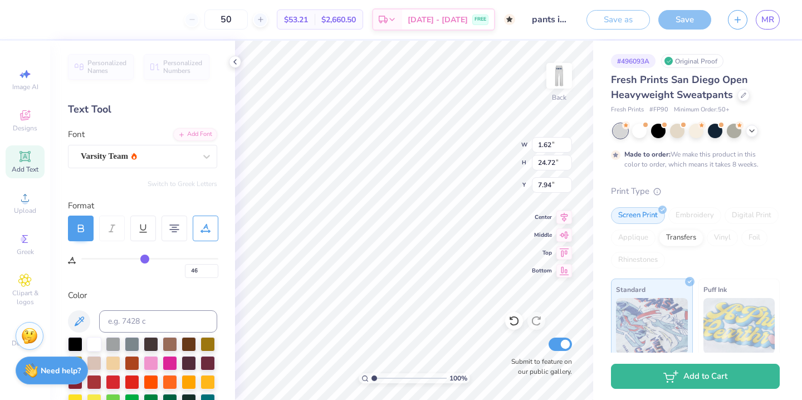
type input "49"
type input "51"
type input "52"
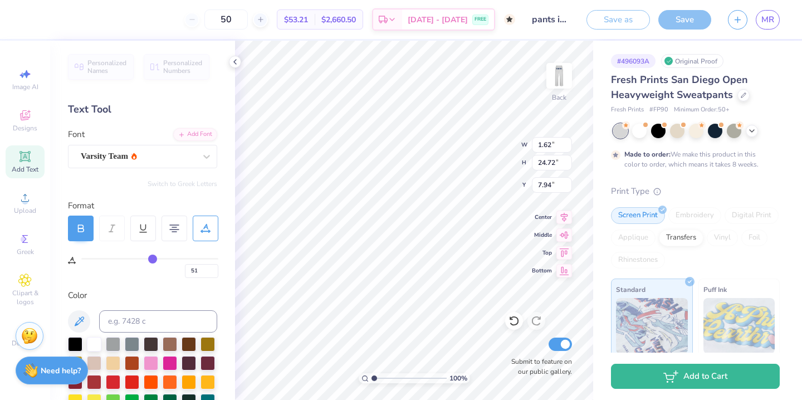
type input "52"
type input "53"
type input "54"
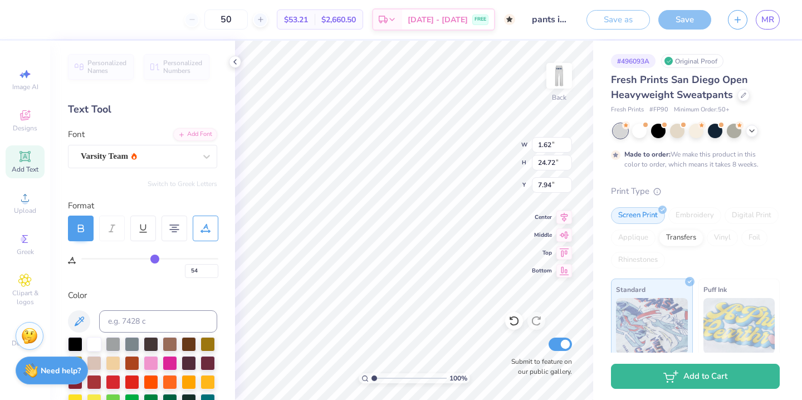
type input "55"
type input "56"
type input "57"
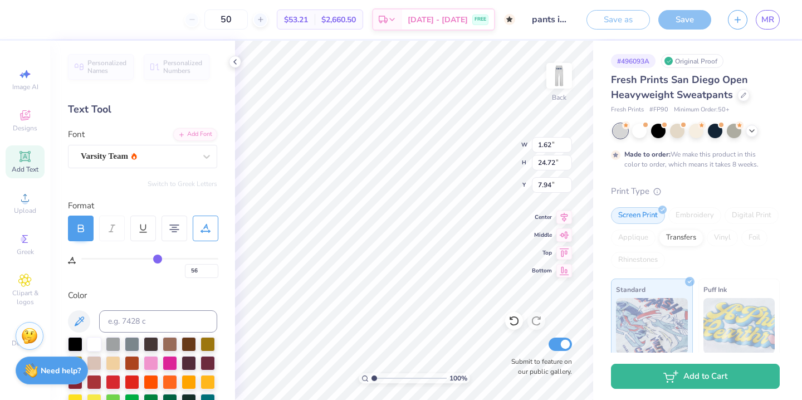
type input "57"
type input "59"
type input "60"
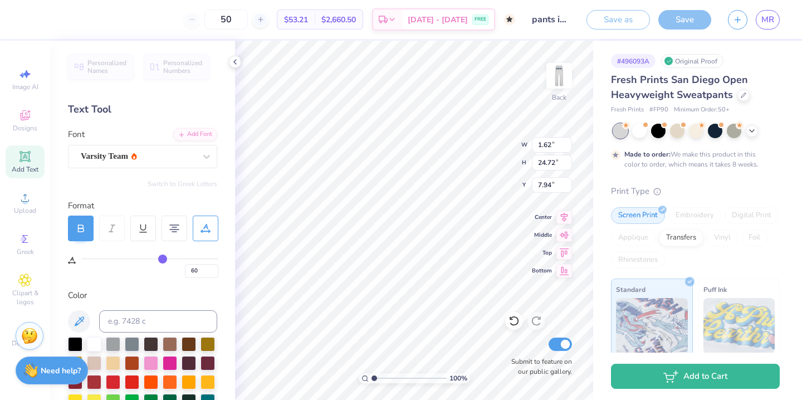
type input "63"
type input "65"
type input "66"
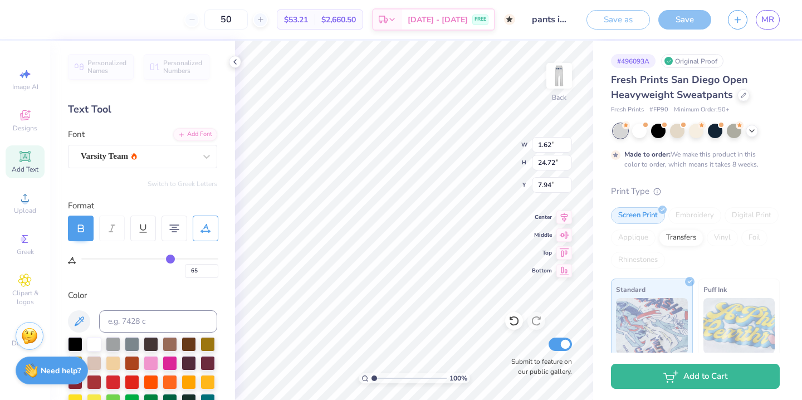
type input "66"
type input "68"
type input "70"
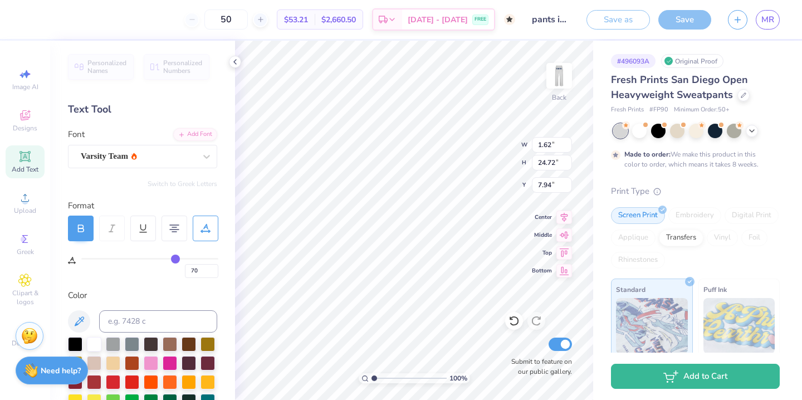
type input "73"
type input "75"
type input "76"
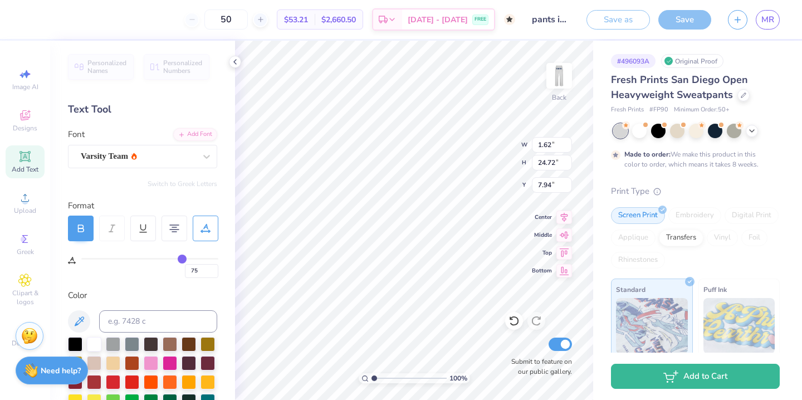
type input "76"
drag, startPoint x: 86, startPoint y: 258, endPoint x: 183, endPoint y: 268, distance: 97.4
type input "76"
click at [183, 259] on input "range" at bounding box center [149, 259] width 137 height 2
type input "3.45"
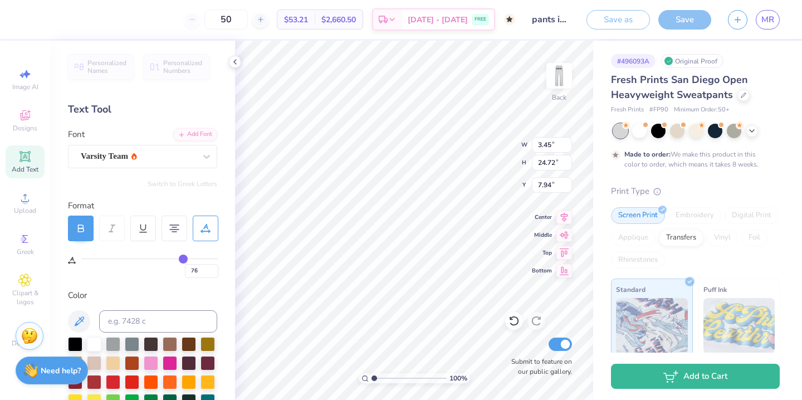
type input "75"
type input "74"
type input "72"
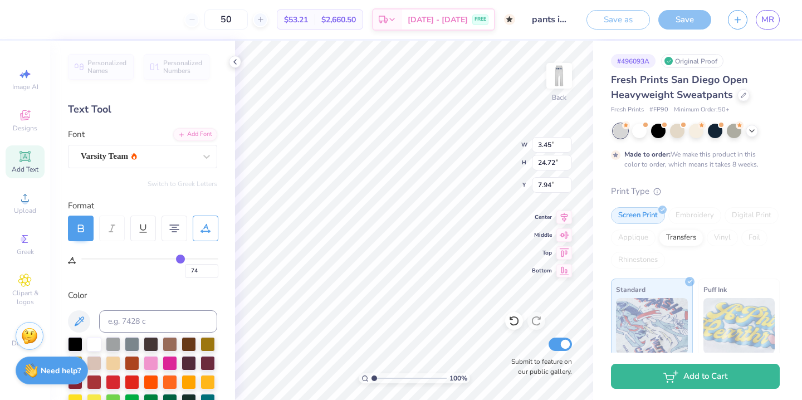
type input "72"
type input "71"
type input "69"
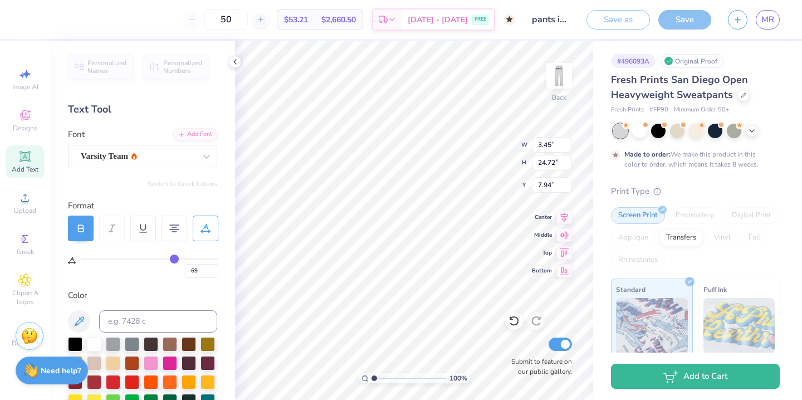
type input "66"
type input "63"
type input "61"
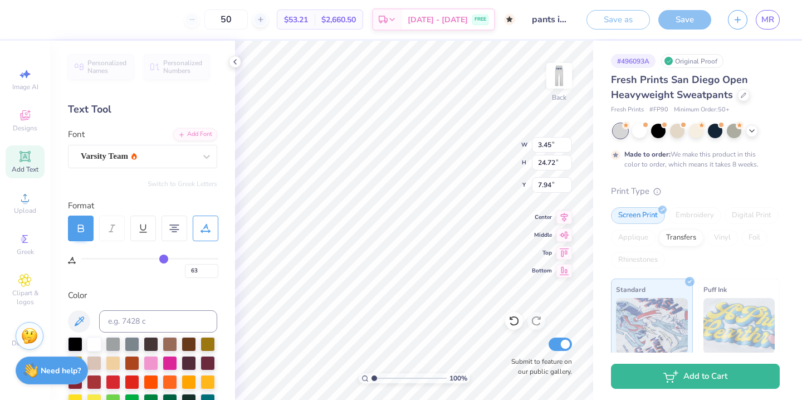
type input "61"
type input "58"
type input "55"
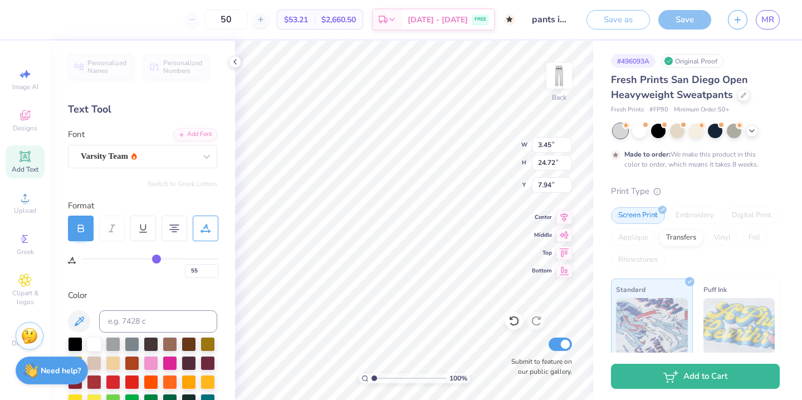
type input "52"
type input "49"
type input "44"
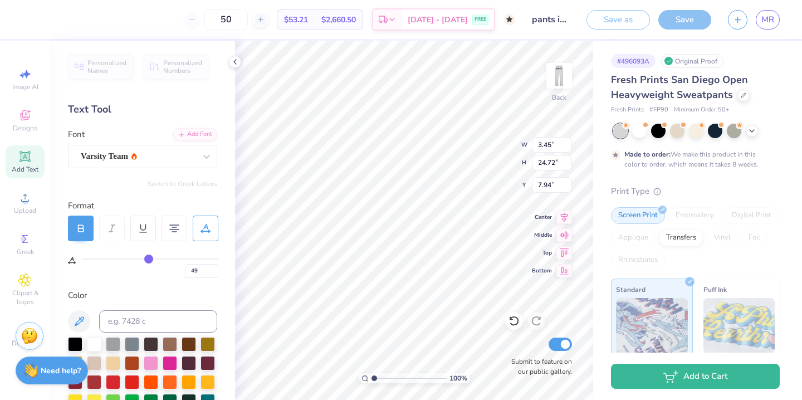
type input "44"
type input "42"
type input "39"
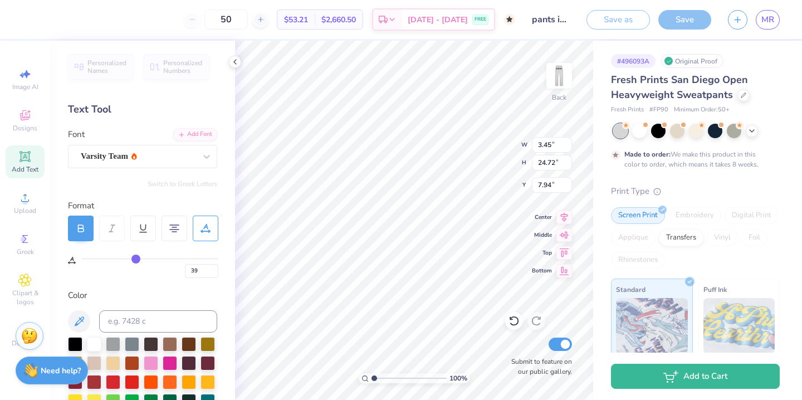
type input "37"
type input "34"
type input "32"
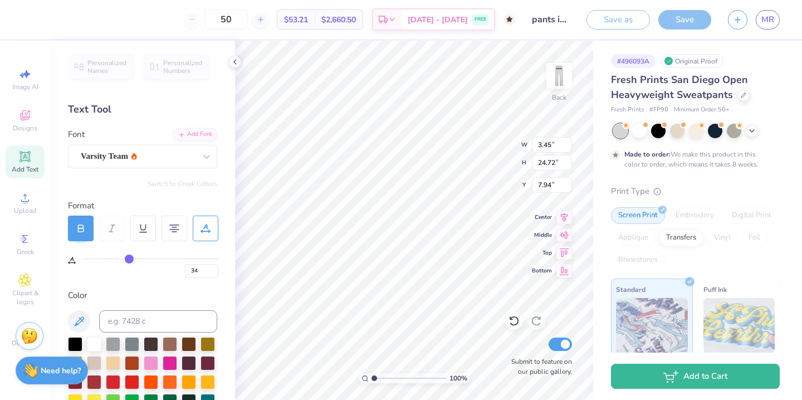
type input "32"
type input "30"
type input "28"
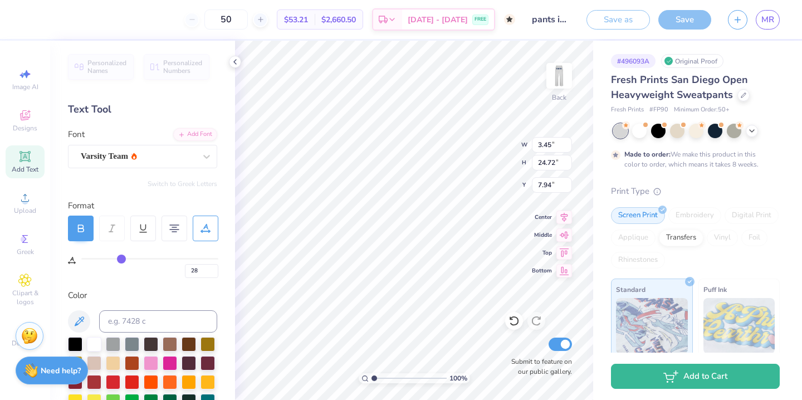
type input "25"
type input "23"
type input "20"
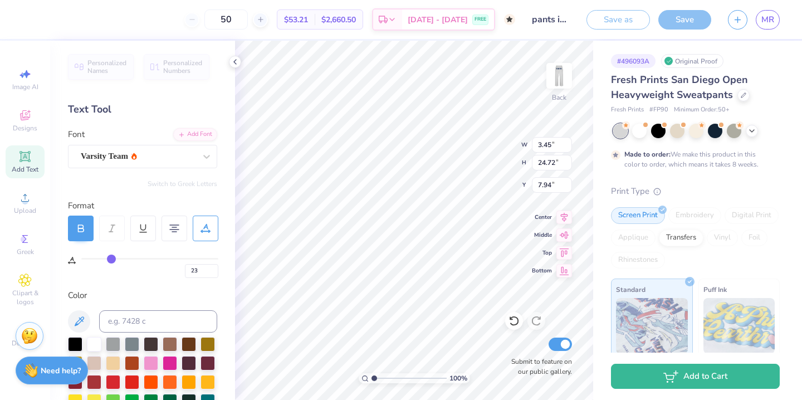
type input "20"
type input "17"
type input "15"
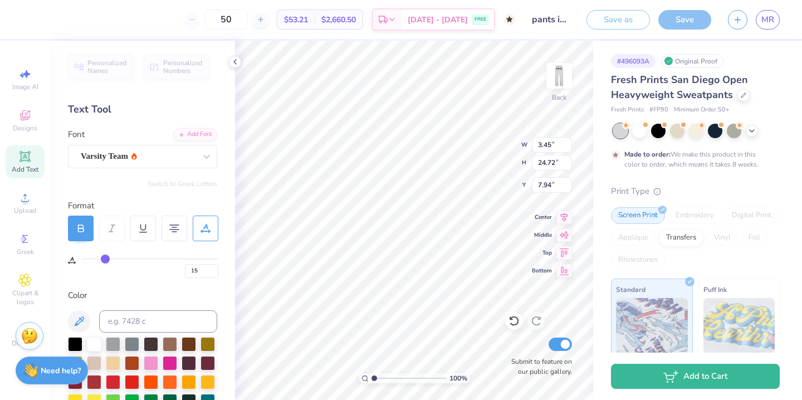
type input "13"
type input "11"
type input "9"
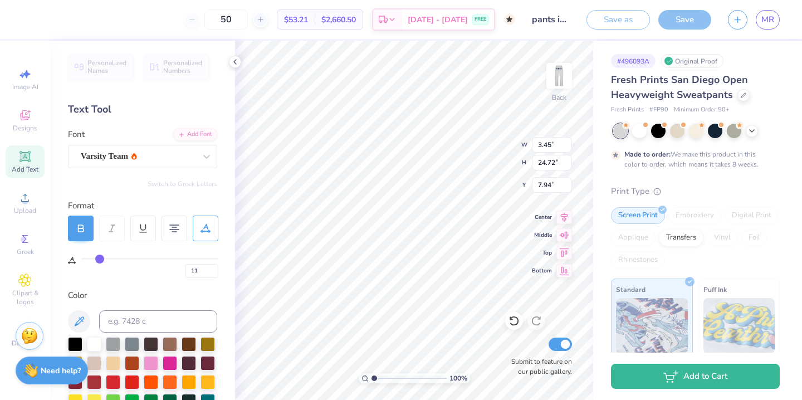
type input "9"
type input "7"
type input "6"
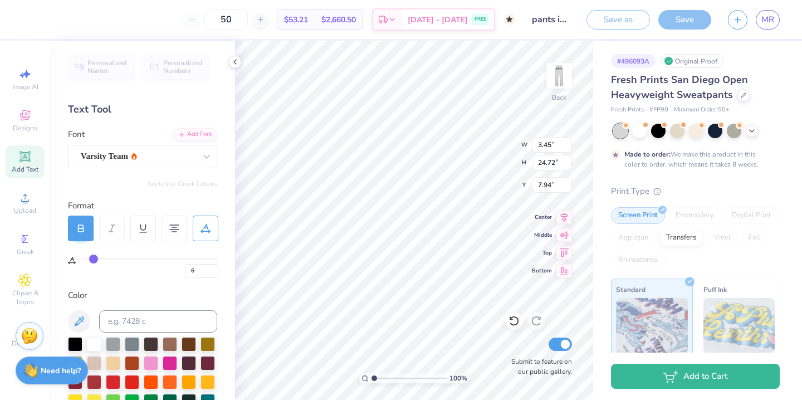
type input "5"
type input "4"
type input "3"
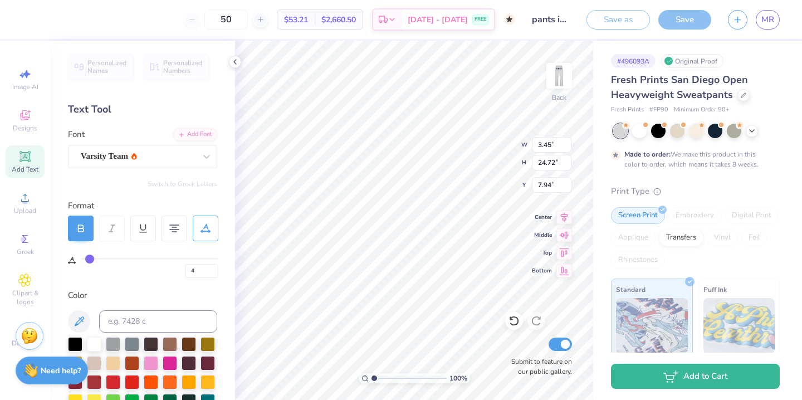
type input "3"
type input "1"
type input "0"
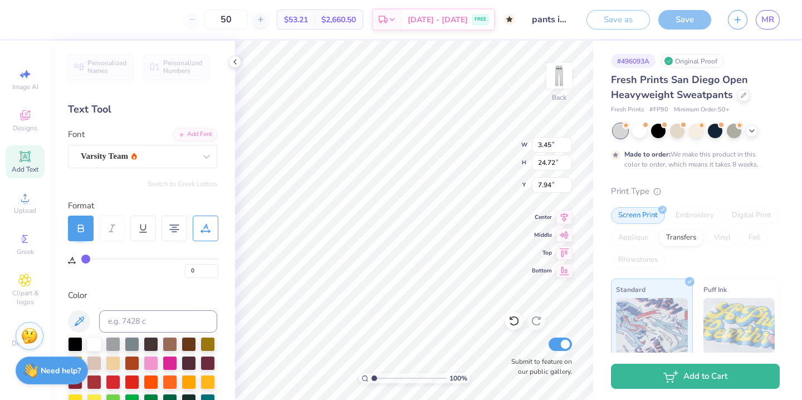
drag, startPoint x: 183, startPoint y: 260, endPoint x: 66, endPoint y: 248, distance: 118.1
type input "0"
click at [81, 258] on input "range" at bounding box center [149, 259] width 137 height 2
type input "1.62"
type input "7.97"
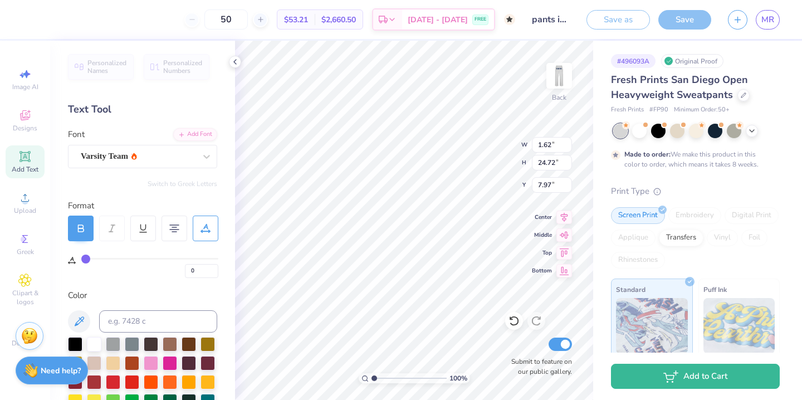
scroll to position [8, 0]
type input "8.01"
click at [173, 235] on div at bounding box center [174, 228] width 26 height 26
type input "7.33"
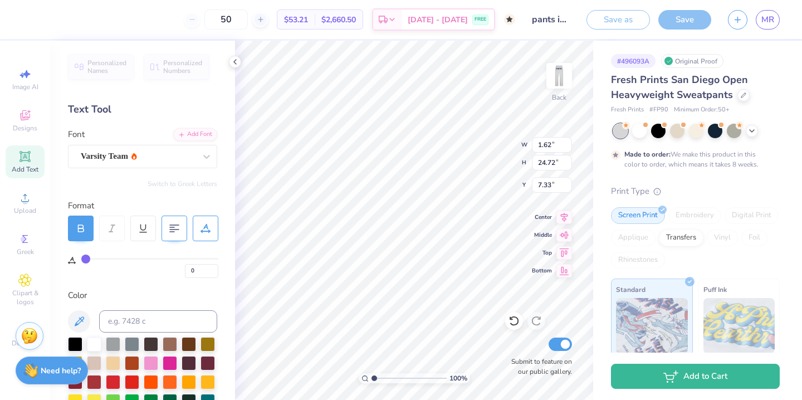
click at [176, 225] on 376 at bounding box center [174, 225] width 9 height 0
click at [27, 17] on div at bounding box center [30, 19] width 16 height 16
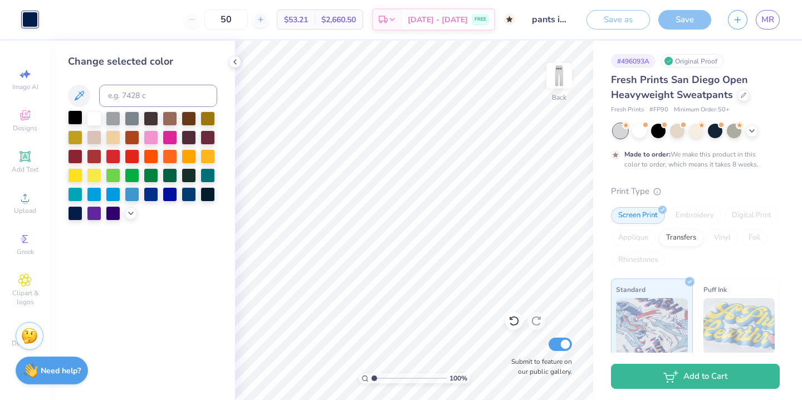
click at [73, 117] on div at bounding box center [75, 117] width 14 height 14
click at [237, 60] on icon at bounding box center [234, 61] width 9 height 9
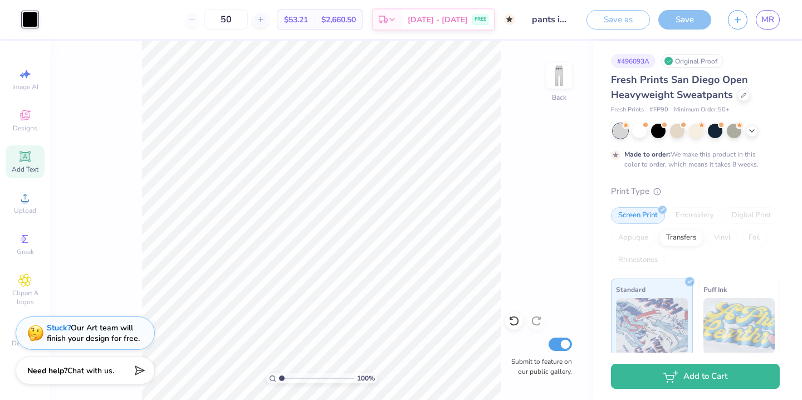
click at [27, 160] on icon at bounding box center [25, 156] width 8 height 8
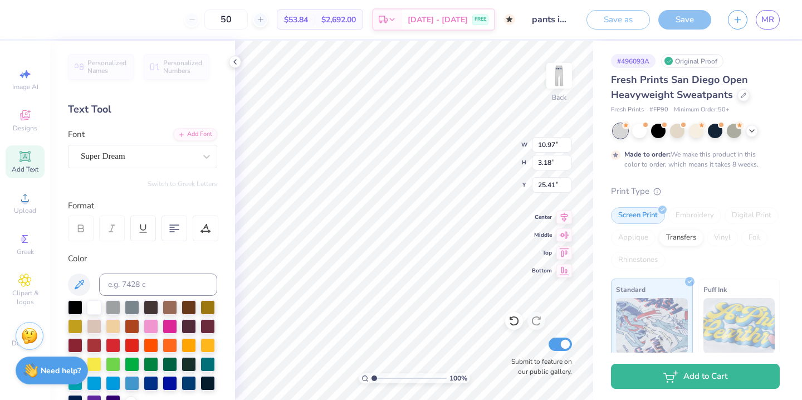
scroll to position [11, 0]
type textarea "o f B O S T O N & L Y N N"
click at [124, 154] on div "Super Dream" at bounding box center [138, 156] width 117 height 17
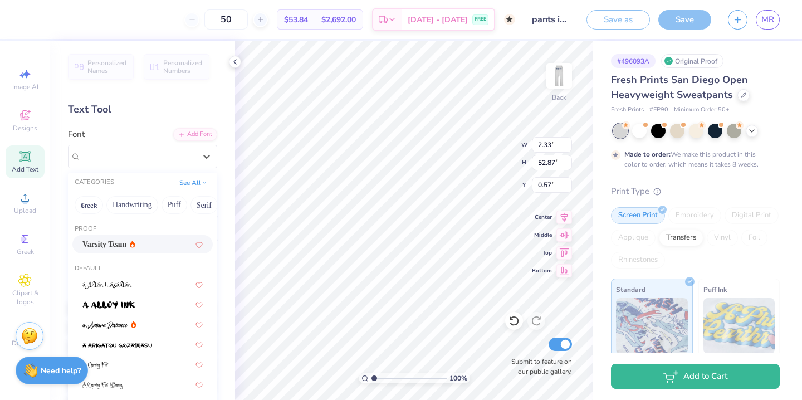
click at [104, 241] on span "Varsity Team" at bounding box center [104, 244] width 44 height 12
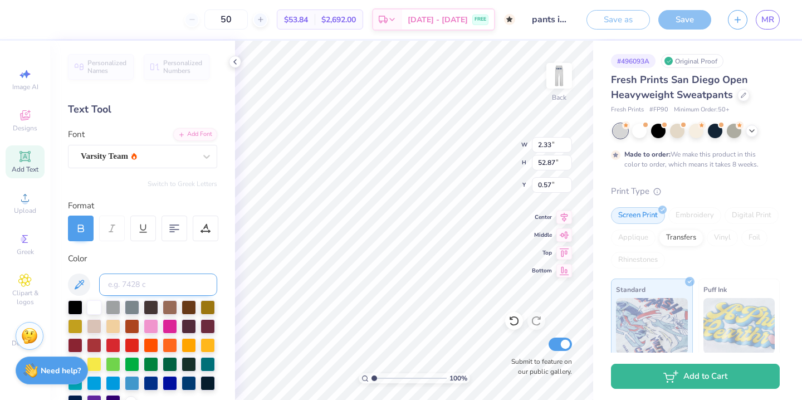
click at [153, 281] on input at bounding box center [158, 284] width 118 height 22
type input "192c"
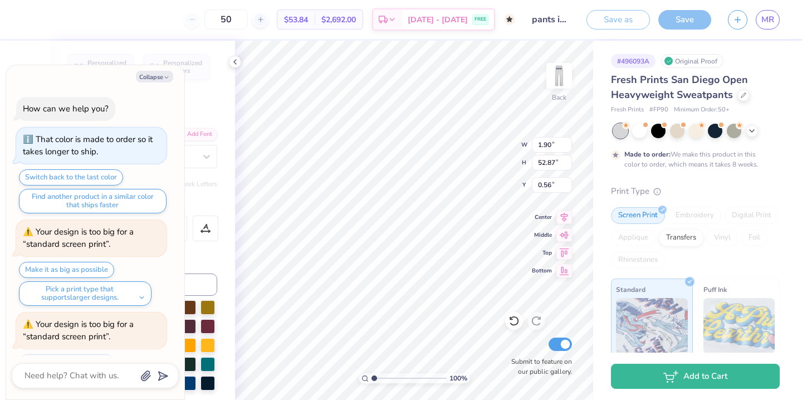
scroll to position [49, 0]
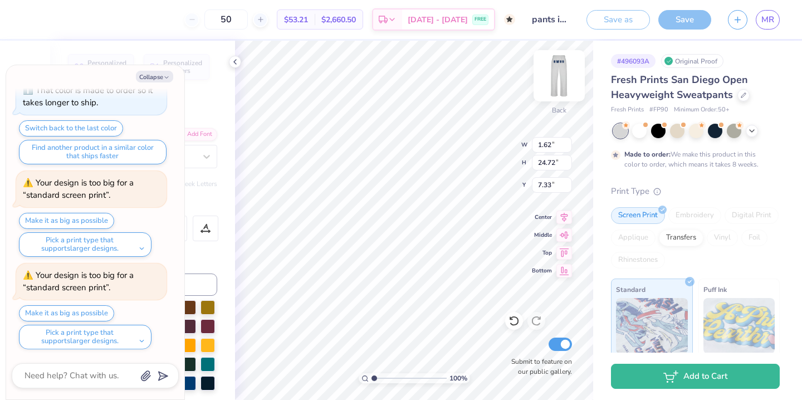
click at [558, 77] on img at bounding box center [559, 75] width 45 height 45
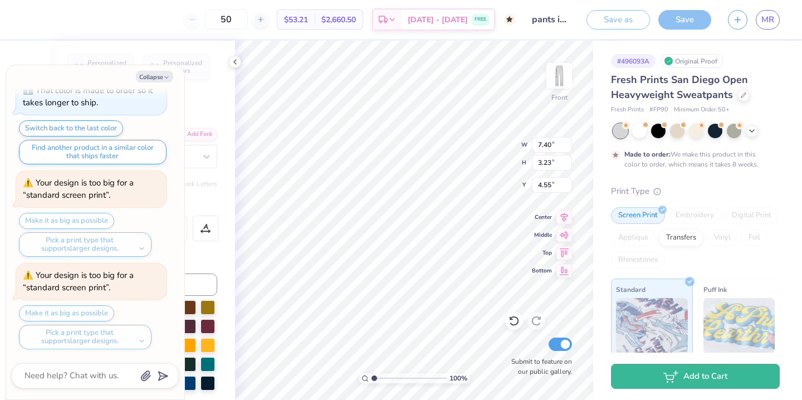
type textarea "x"
type textarea "i"
type textarea "x"
type textarea "G"
type textarea "x"
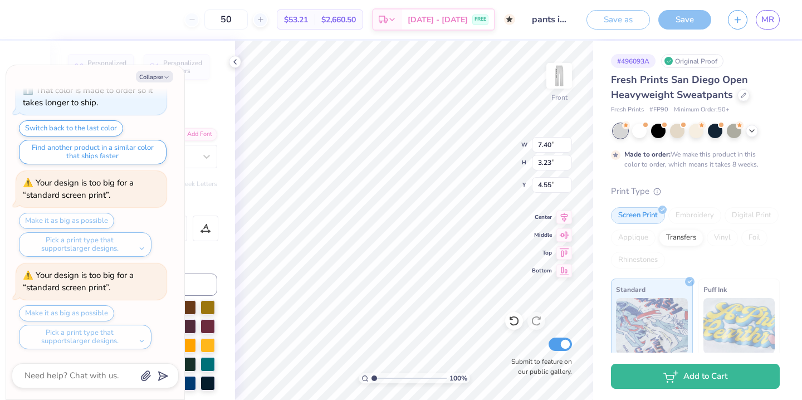
type textarea "Gi"
type textarea "x"
type textarea "Gir"
type textarea "x"
type textarea "Girl"
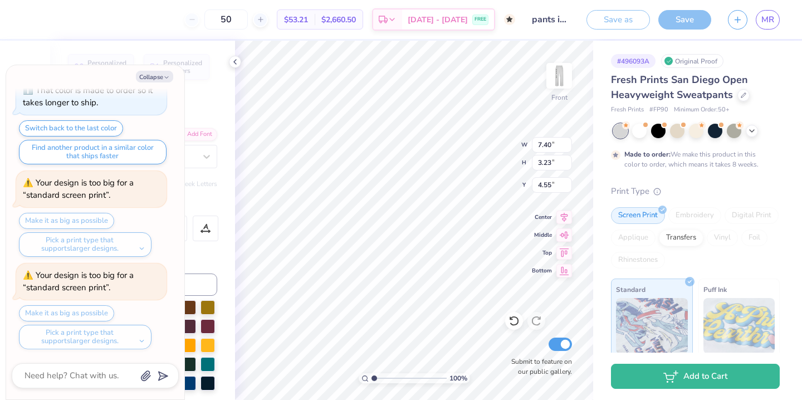
type textarea "x"
type textarea "Girls"
click at [503, 135] on div "100 % Front W 7.40 7.40 " H 3.23 3.23 " Y 4.55 4.55 " Center Middle Top Bottom …" at bounding box center [414, 220] width 358 height 359
type textarea "x"
type textarea "I"
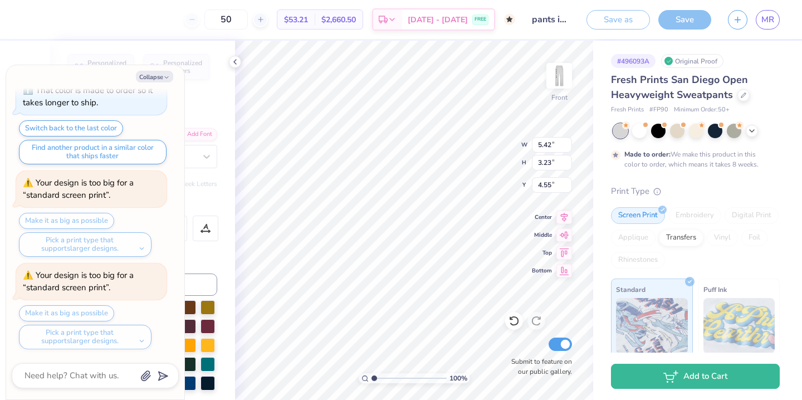
type textarea "x"
type textarea "In"
type textarea "x"
type textarea "Inc"
type textarea "x"
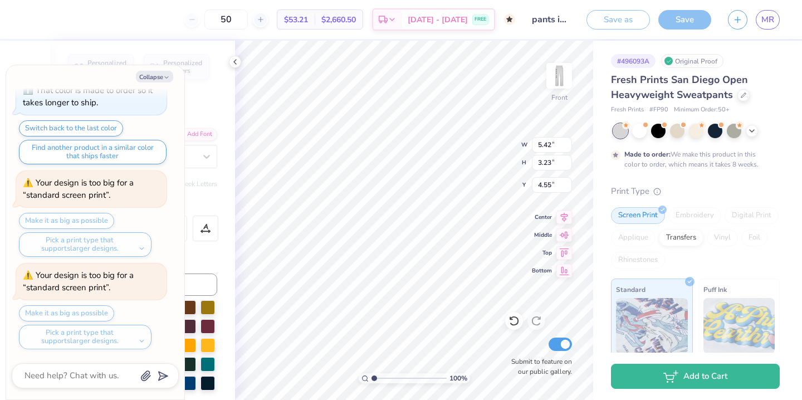
type textarea "Inc."
click at [552, 163] on input "1.84" at bounding box center [552, 163] width 40 height 16
click at [22, 12] on div at bounding box center [30, 19] width 16 height 16
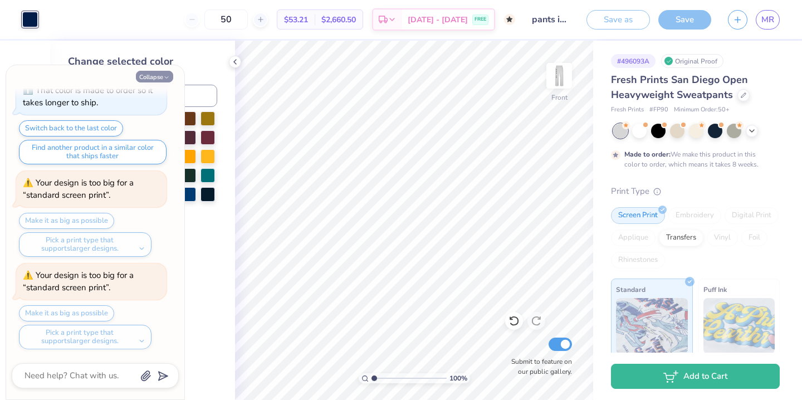
click at [157, 78] on button "Collapse" at bounding box center [154, 77] width 37 height 12
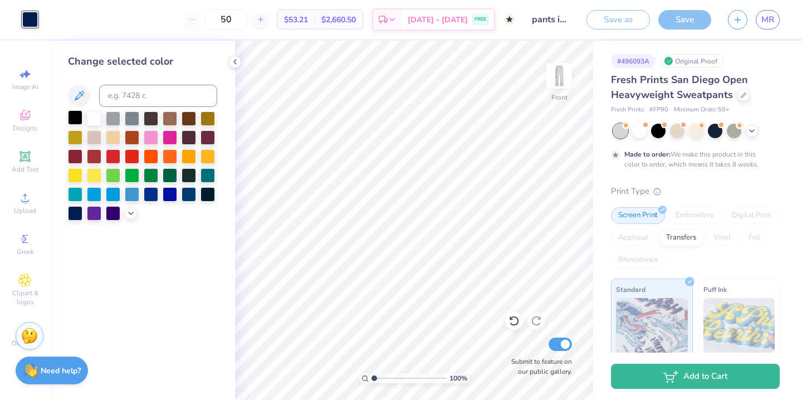
click at [80, 116] on div at bounding box center [75, 117] width 14 height 14
click at [26, 148] on div "Add Text" at bounding box center [25, 161] width 39 height 33
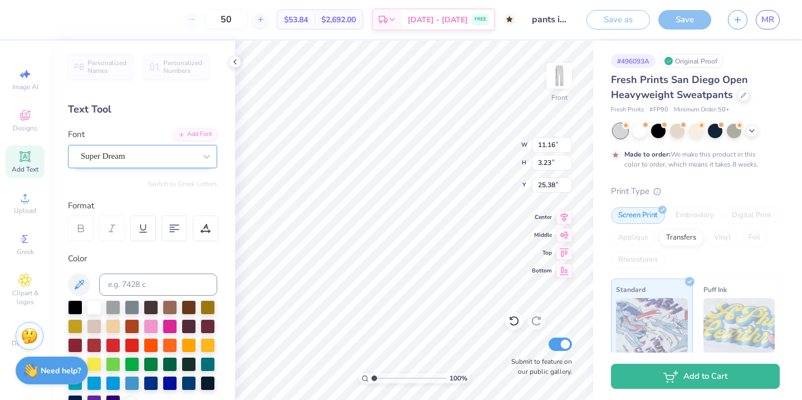
click at [131, 150] on div "Super Dream" at bounding box center [138, 156] width 117 height 17
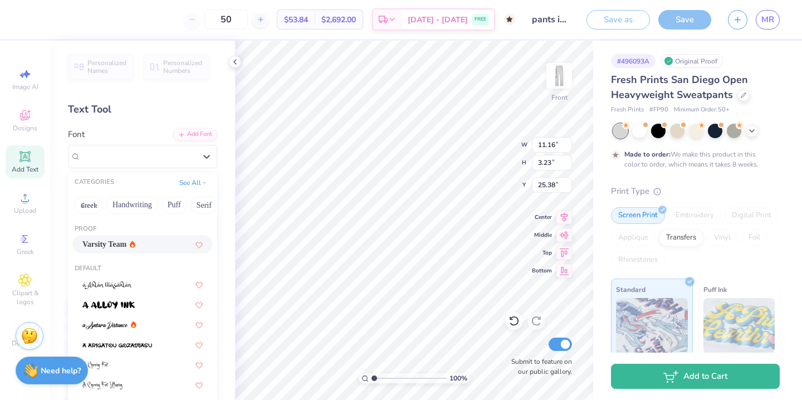
click at [124, 241] on span "Varsity Team" at bounding box center [104, 244] width 44 height 12
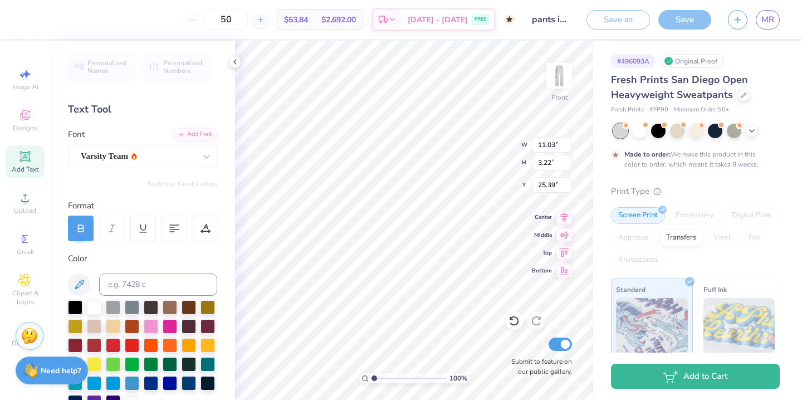
scroll to position [0, 1]
click at [139, 277] on input at bounding box center [158, 284] width 118 height 22
click at [201, 232] on icon at bounding box center [205, 228] width 10 height 10
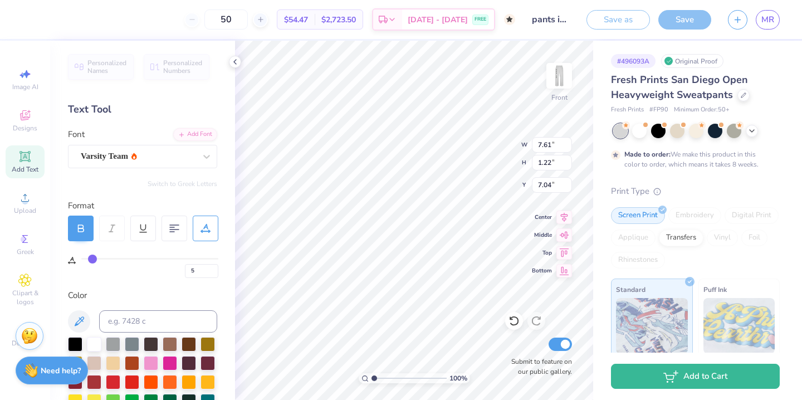
drag, startPoint x: 84, startPoint y: 257, endPoint x: 91, endPoint y: 258, distance: 7.3
click at [92, 258] on input "range" at bounding box center [149, 259] width 137 height 2
click at [173, 228] on icon at bounding box center [174, 228] width 10 height 10
click at [176, 230] on icon at bounding box center [174, 228] width 10 height 10
click at [171, 227] on icon at bounding box center [174, 228] width 10 height 10
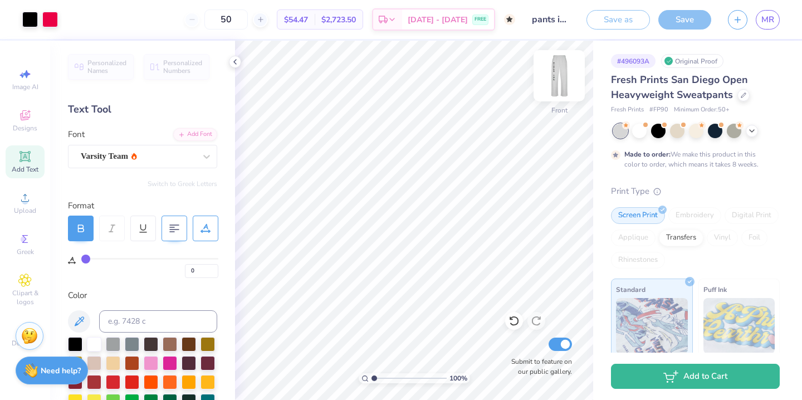
click at [558, 74] on img at bounding box center [559, 75] width 45 height 45
click at [564, 76] on img at bounding box center [559, 75] width 45 height 45
click at [681, 18] on div "Save" at bounding box center [684, 19] width 53 height 19
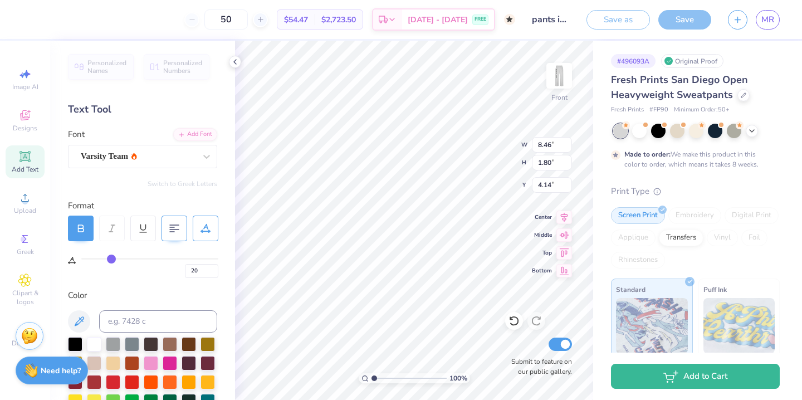
click at [543, 37] on div "Design Title pants idea" at bounding box center [550, 19] width 55 height 39
click at [687, 19] on div "Save" at bounding box center [684, 19] width 53 height 19
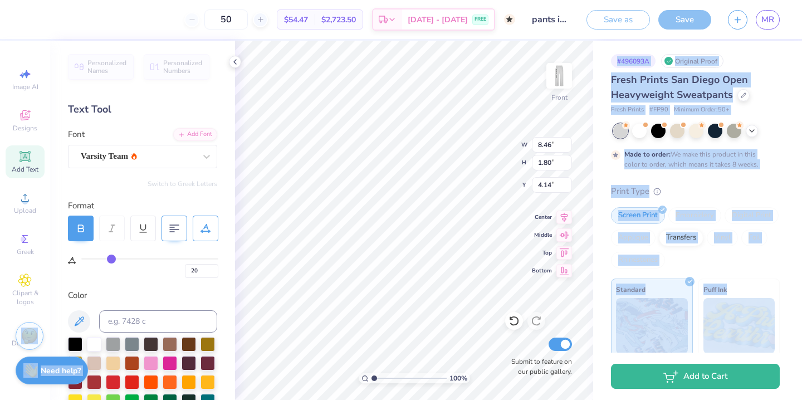
click at [362, 162] on body "50 $54.47 Per Item $2,723.50 Total Est. Delivery Oct 5 - 8 FREE Design Title pa…" at bounding box center [401, 200] width 802 height 400
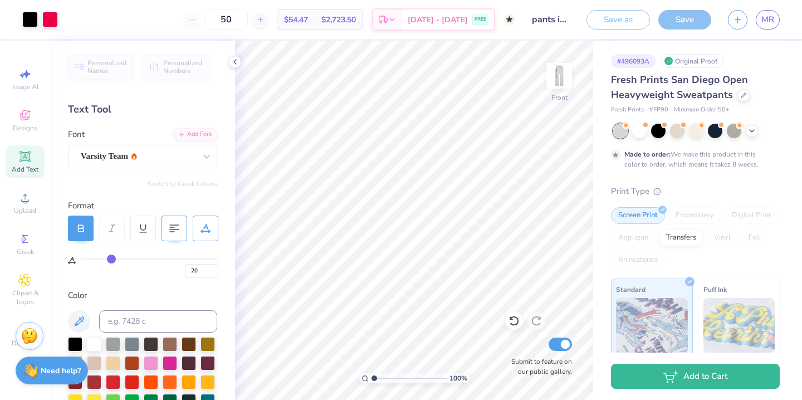
click at [711, 85] on span "Fresh Prints San Diego Open Heavyweight Sweatpants" at bounding box center [679, 87] width 137 height 28
click at [71, 367] on strong "Need help?" at bounding box center [61, 369] width 40 height 11
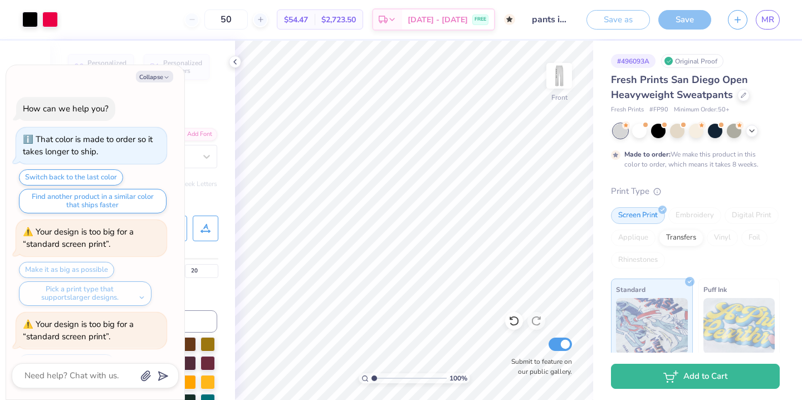
scroll to position [49, 0]
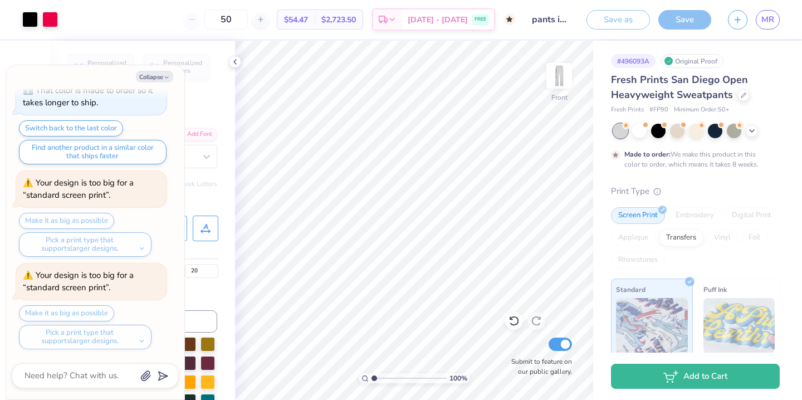
click at [102, 277] on div "Your design is too big for a “standard screen print”." at bounding box center [78, 281] width 111 height 24
click at [554, 72] on img at bounding box center [559, 75] width 45 height 45
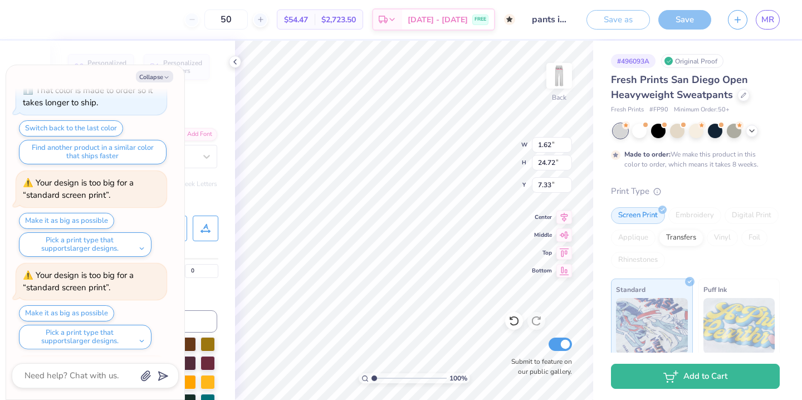
scroll to position [141, 0]
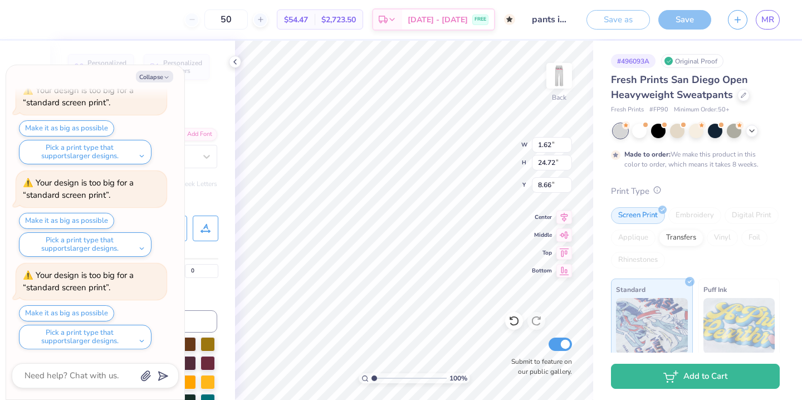
click at [656, 188] on icon at bounding box center [657, 190] width 8 height 8
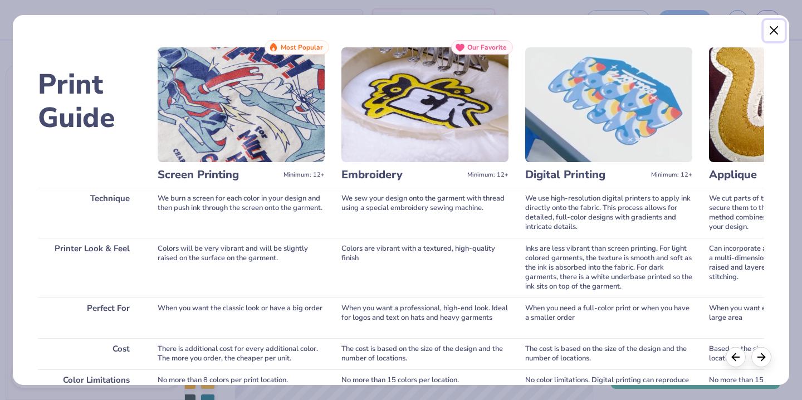
click at [771, 28] on button "Close" at bounding box center [773, 30] width 21 height 21
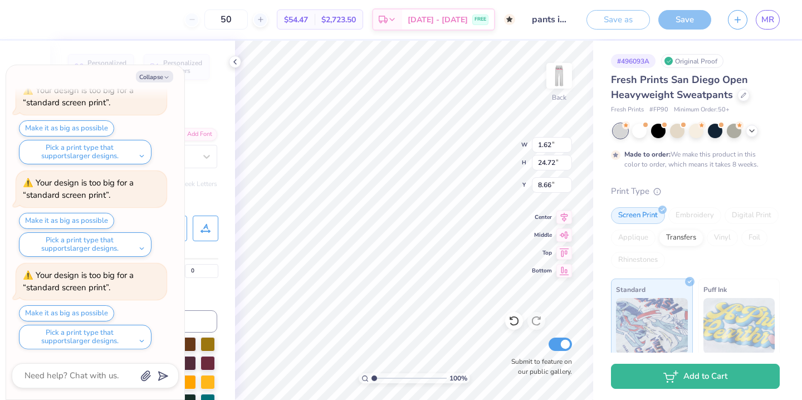
click at [677, 302] on img at bounding box center [652, 326] width 72 height 56
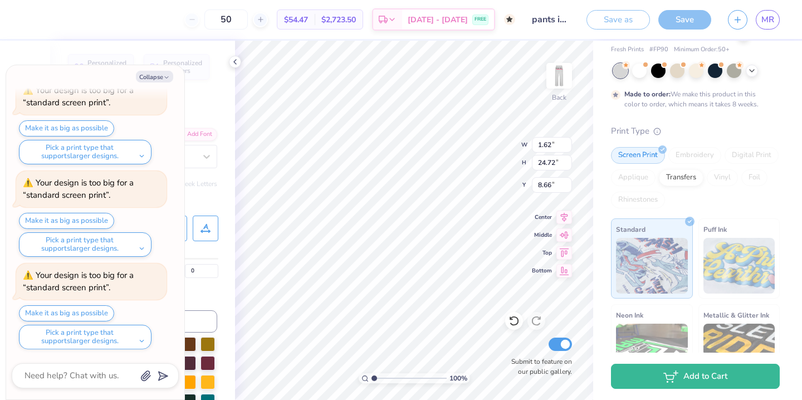
scroll to position [82, 0]
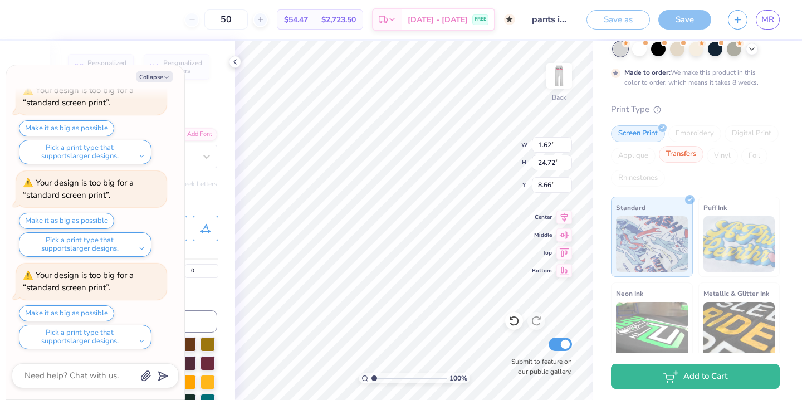
click at [689, 156] on div "Transfers" at bounding box center [681, 154] width 45 height 17
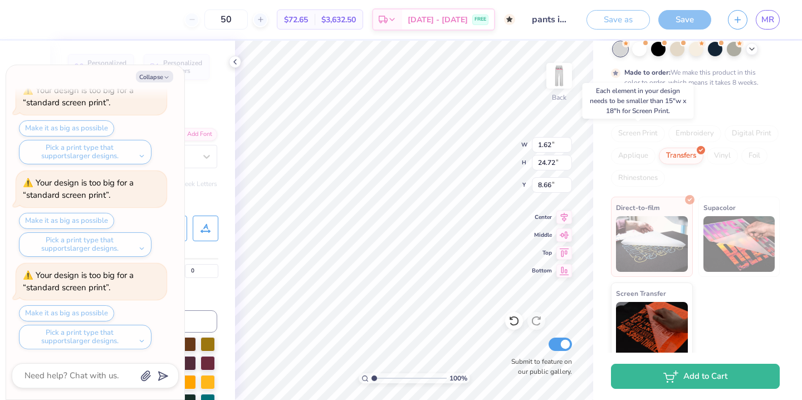
click at [635, 133] on div "Screen Print" at bounding box center [638, 133] width 54 height 17
click at [640, 132] on div "Screen Print" at bounding box center [638, 133] width 54 height 17
click at [100, 308] on div "Make it as big as possible Pick a print type that supports larger designs." at bounding box center [93, 327] width 148 height 44
click at [119, 337] on div "Pick a print type that supports larger designs." at bounding box center [85, 337] width 133 height 24
click at [98, 373] on textarea at bounding box center [79, 375] width 113 height 15
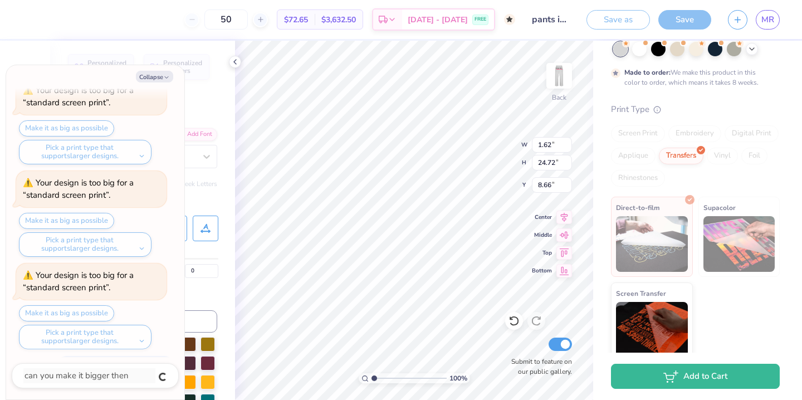
scroll to position [172, 0]
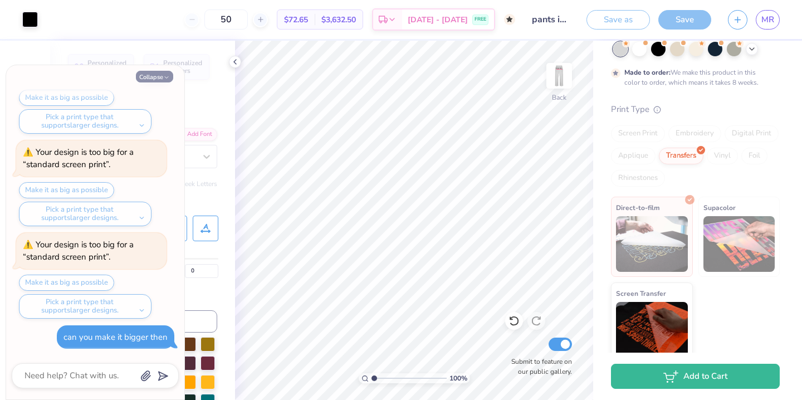
click at [149, 77] on button "Collapse" at bounding box center [154, 77] width 37 height 12
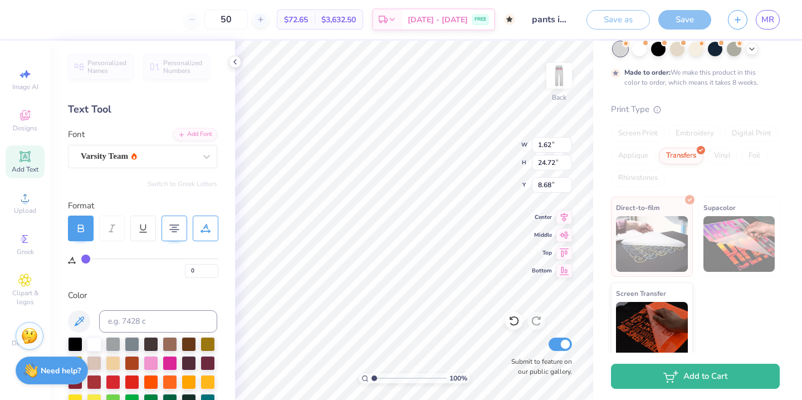
click at [634, 140] on div "Screen Print" at bounding box center [638, 133] width 54 height 17
click at [681, 20] on div "Save" at bounding box center [684, 19] width 53 height 19
click at [553, 87] on img at bounding box center [559, 75] width 45 height 45
click at [557, 82] on img at bounding box center [559, 75] width 45 height 45
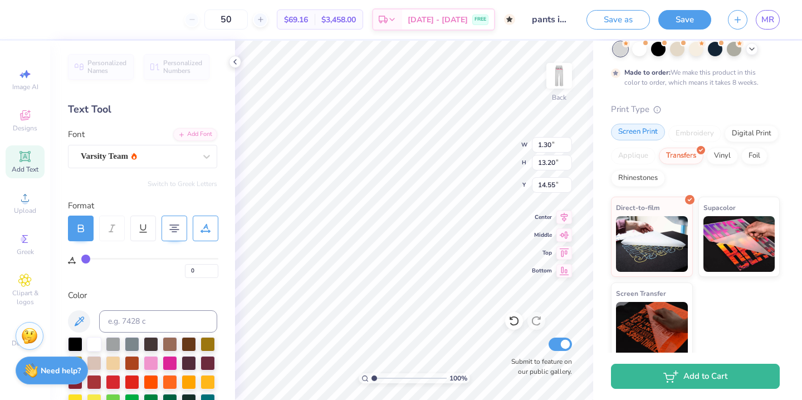
click at [644, 129] on div "Screen Print" at bounding box center [638, 132] width 54 height 17
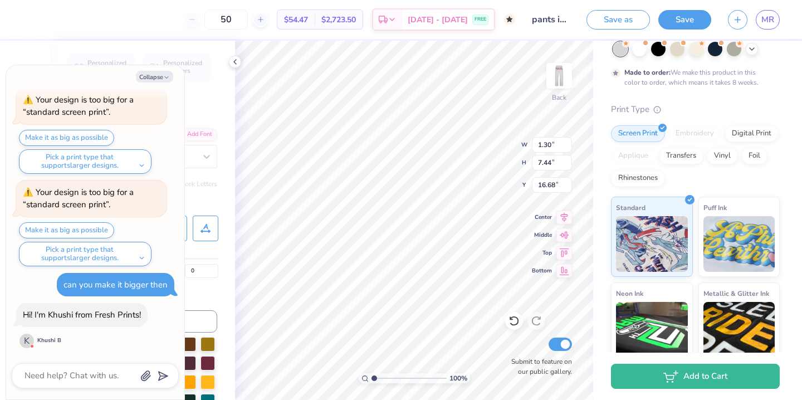
scroll to position [1, 0]
click at [565, 77] on img at bounding box center [559, 75] width 45 height 45
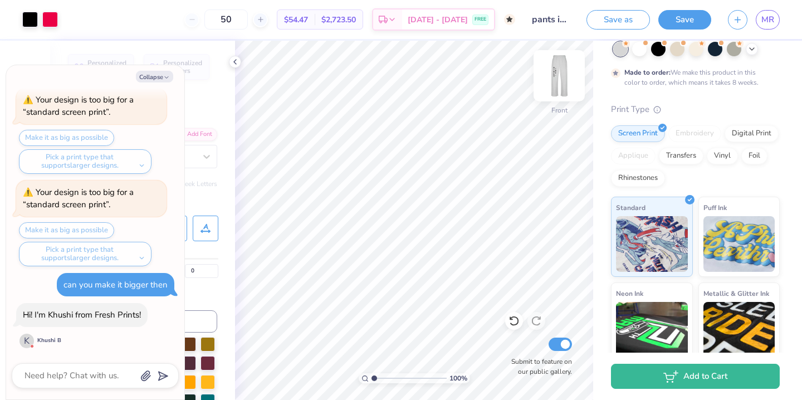
click at [551, 73] on img at bounding box center [559, 75] width 45 height 45
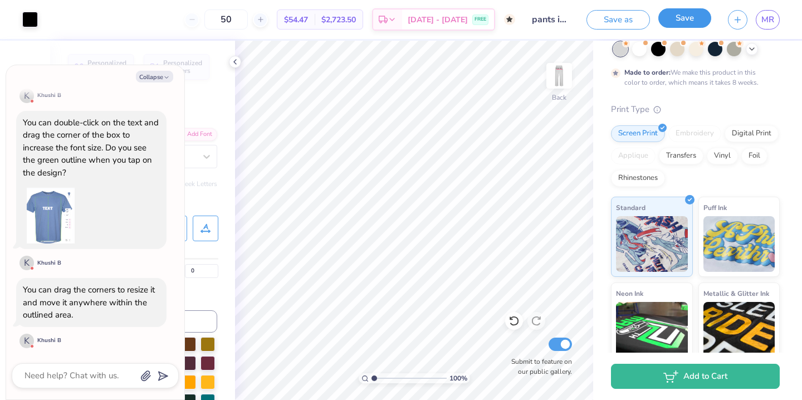
click at [675, 23] on button "Save" at bounding box center [684, 17] width 53 height 19
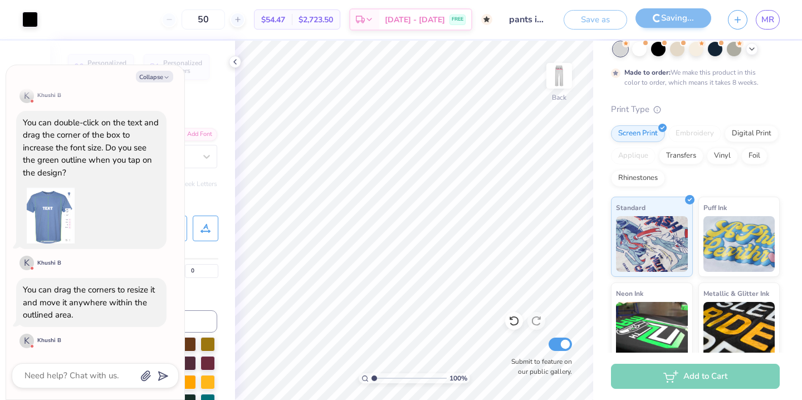
scroll to position [612, 0]
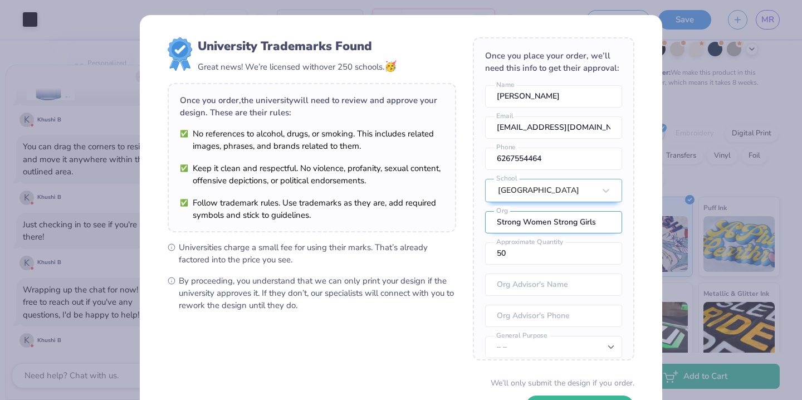
click at [554, 229] on input "Strong Women Strong Girls" at bounding box center [553, 222] width 137 height 22
click at [550, 223] on input "Strong Women Strong Girls" at bounding box center [553, 222] width 137 height 22
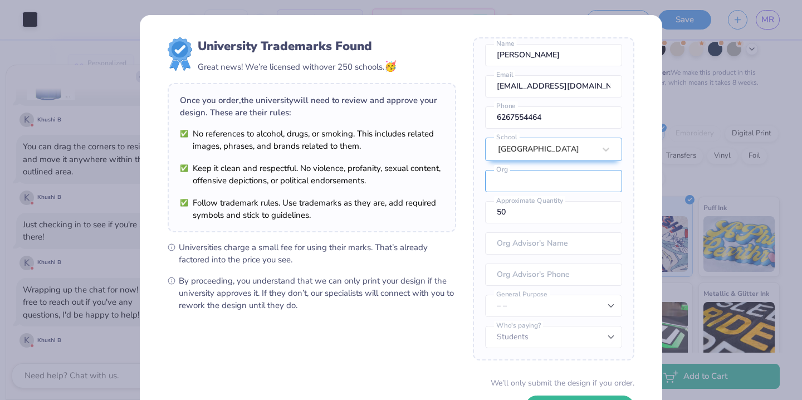
scroll to position [85, 0]
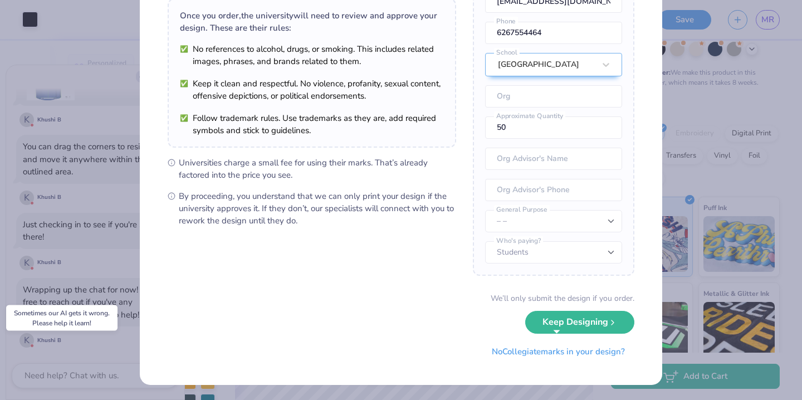
click at [587, 335] on div "We’ll only submit the design if you order. Keep Designing No Collegiate marks i…" at bounding box center [401, 327] width 467 height 70
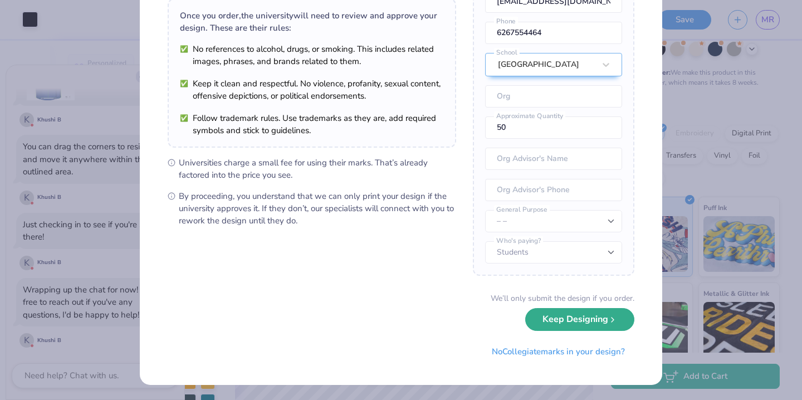
click at [577, 320] on button "Keep Designing" at bounding box center [579, 319] width 109 height 23
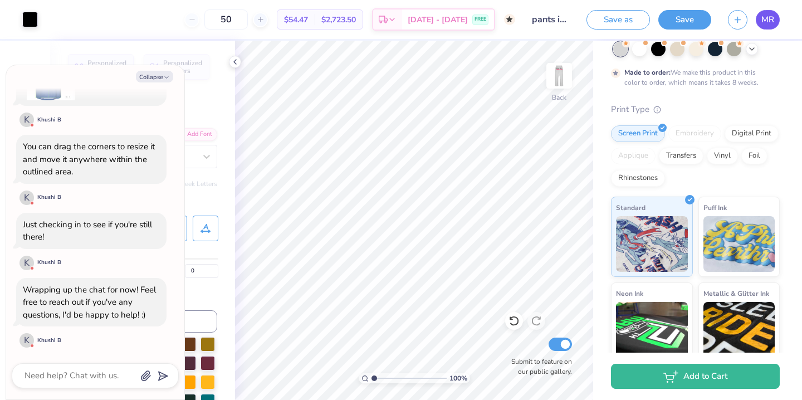
click at [765, 14] on span "MR" at bounding box center [767, 19] width 13 height 13
